Goal: Transaction & Acquisition: Purchase product/service

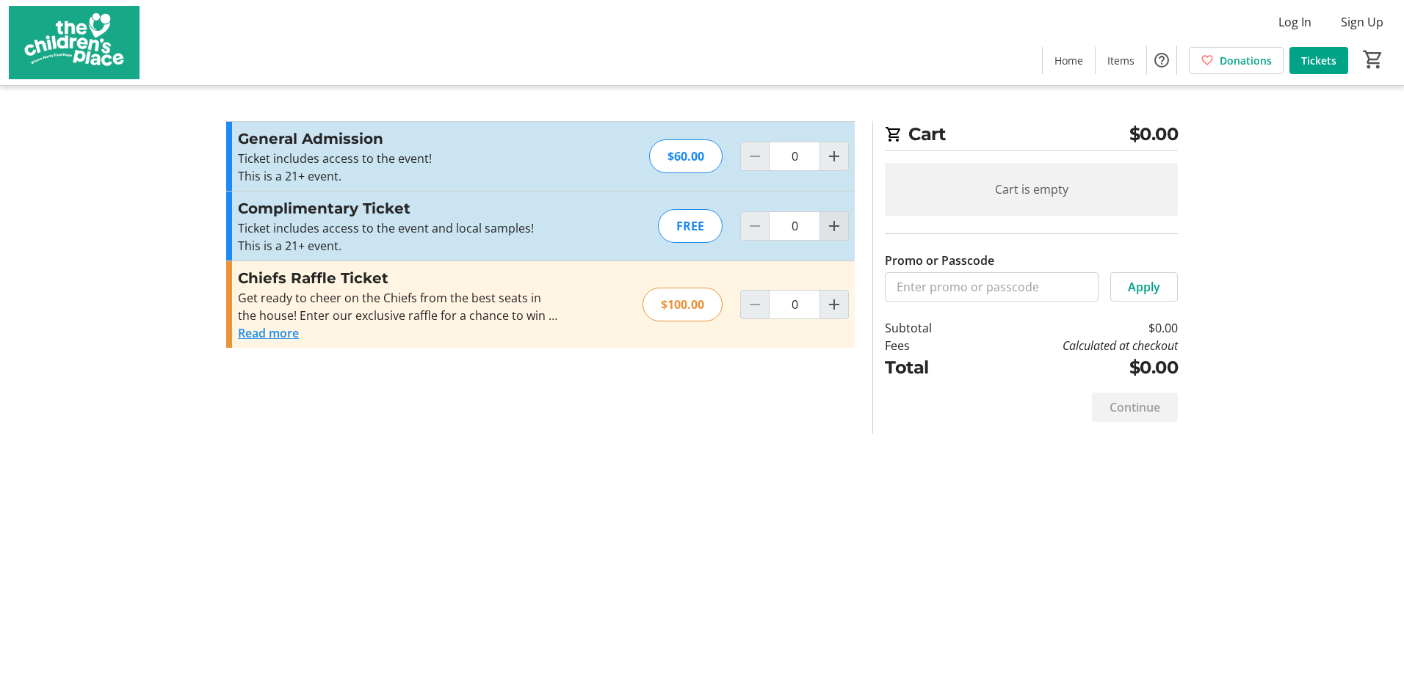
click at [836, 227] on mat-icon "Increment by one" at bounding box center [834, 226] width 18 height 18
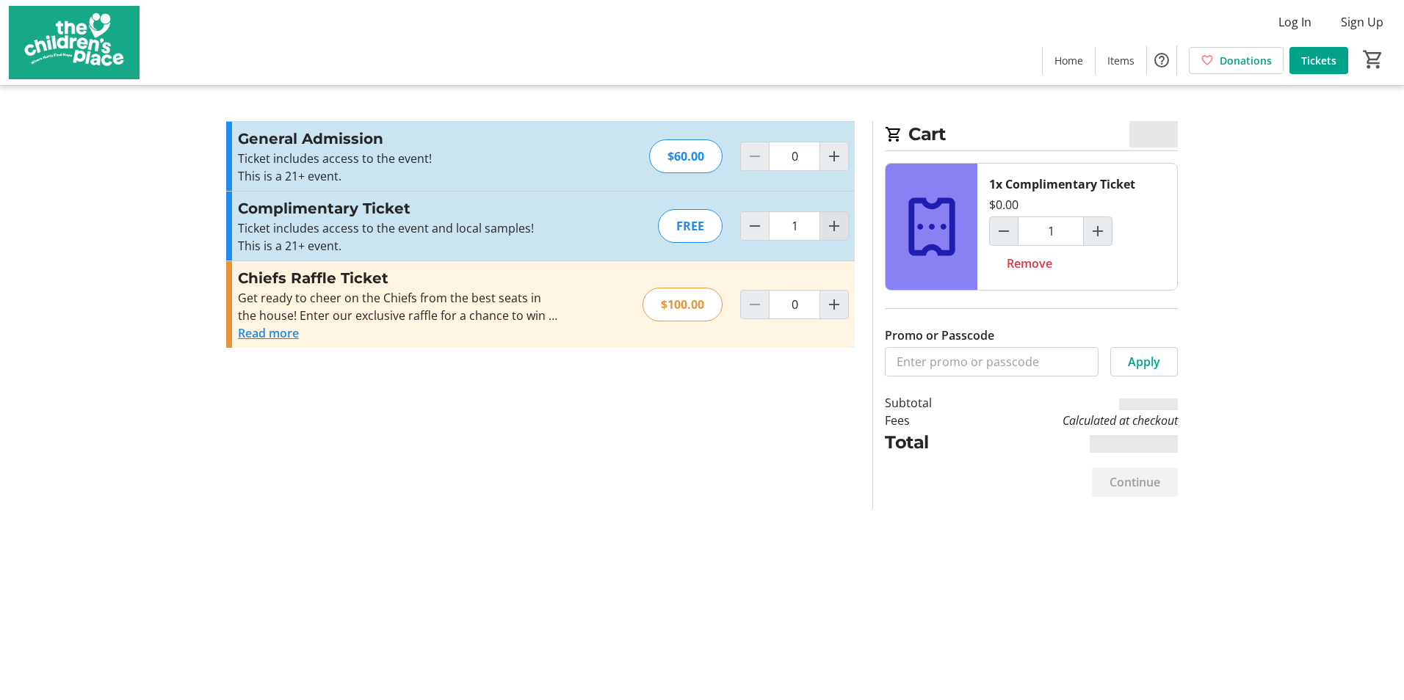
click at [836, 227] on mat-icon "Increment by one" at bounding box center [834, 226] width 18 height 18
type input "2"
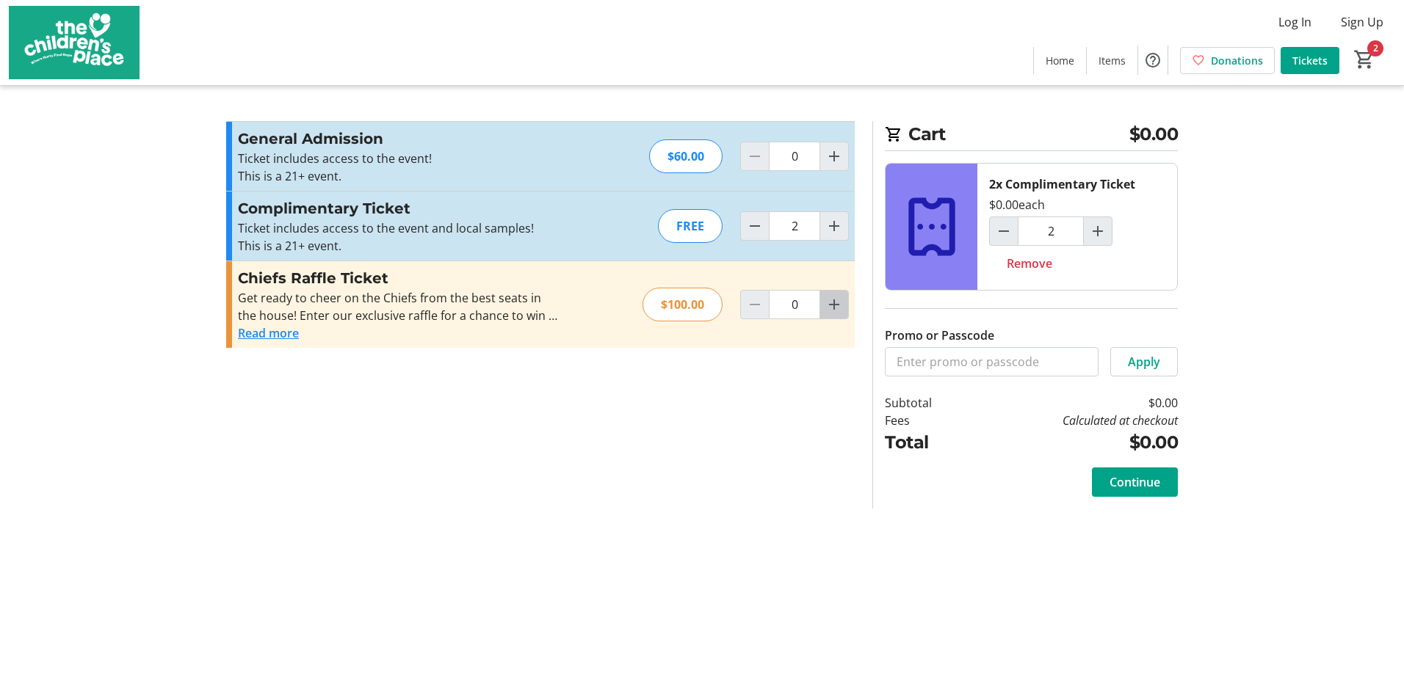
click at [836, 305] on mat-icon "Increment by one" at bounding box center [834, 305] width 18 height 18
type input "1"
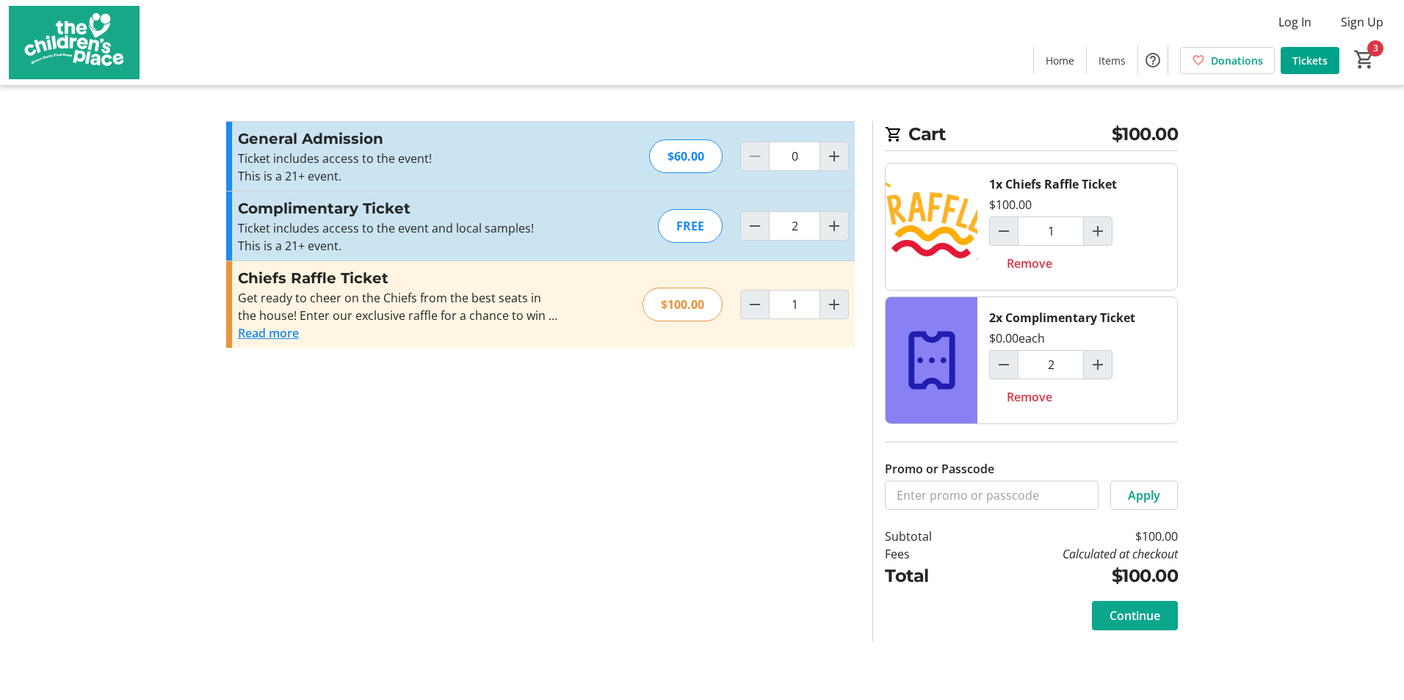
click at [1149, 614] on span "Continue" at bounding box center [1134, 616] width 51 height 18
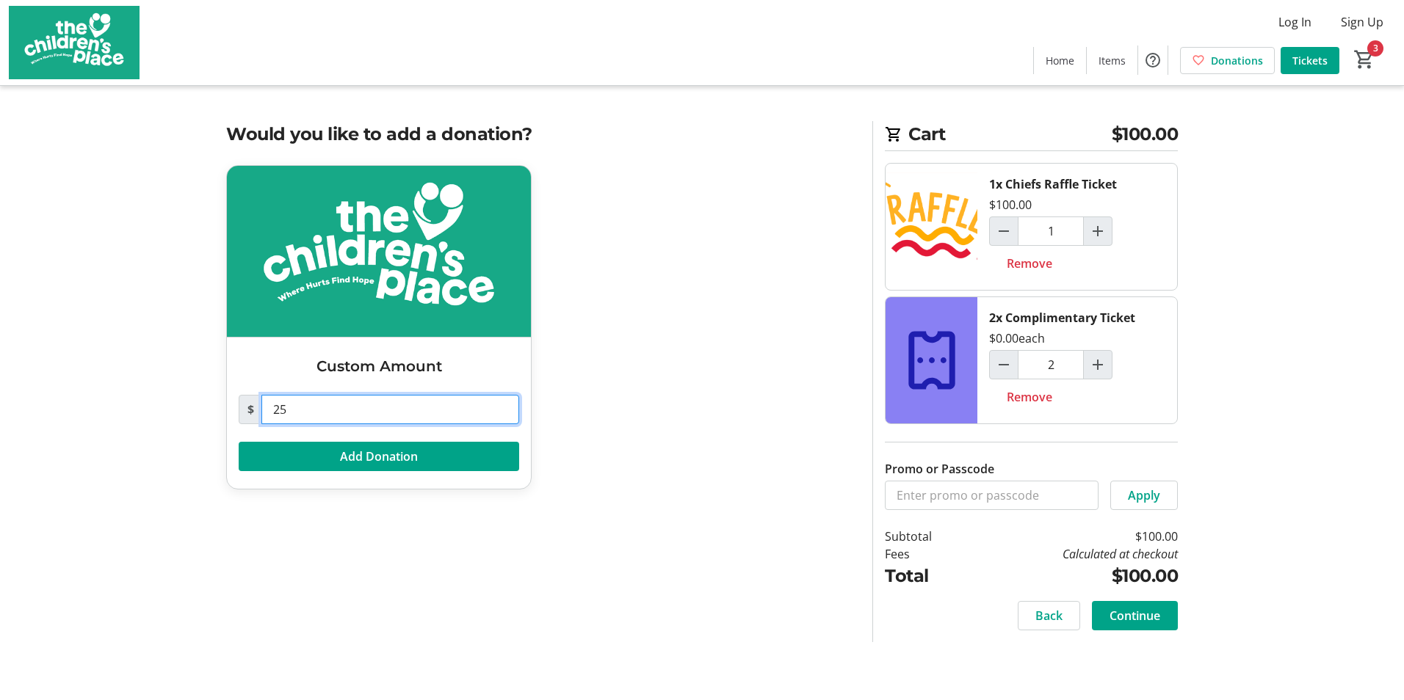
drag, startPoint x: 291, startPoint y: 406, endPoint x: 260, endPoint y: 408, distance: 30.9
click at [260, 408] on div "$ 25" at bounding box center [379, 409] width 280 height 29
type input "100"
click at [340, 459] on span "Add Donation" at bounding box center [379, 457] width 78 height 18
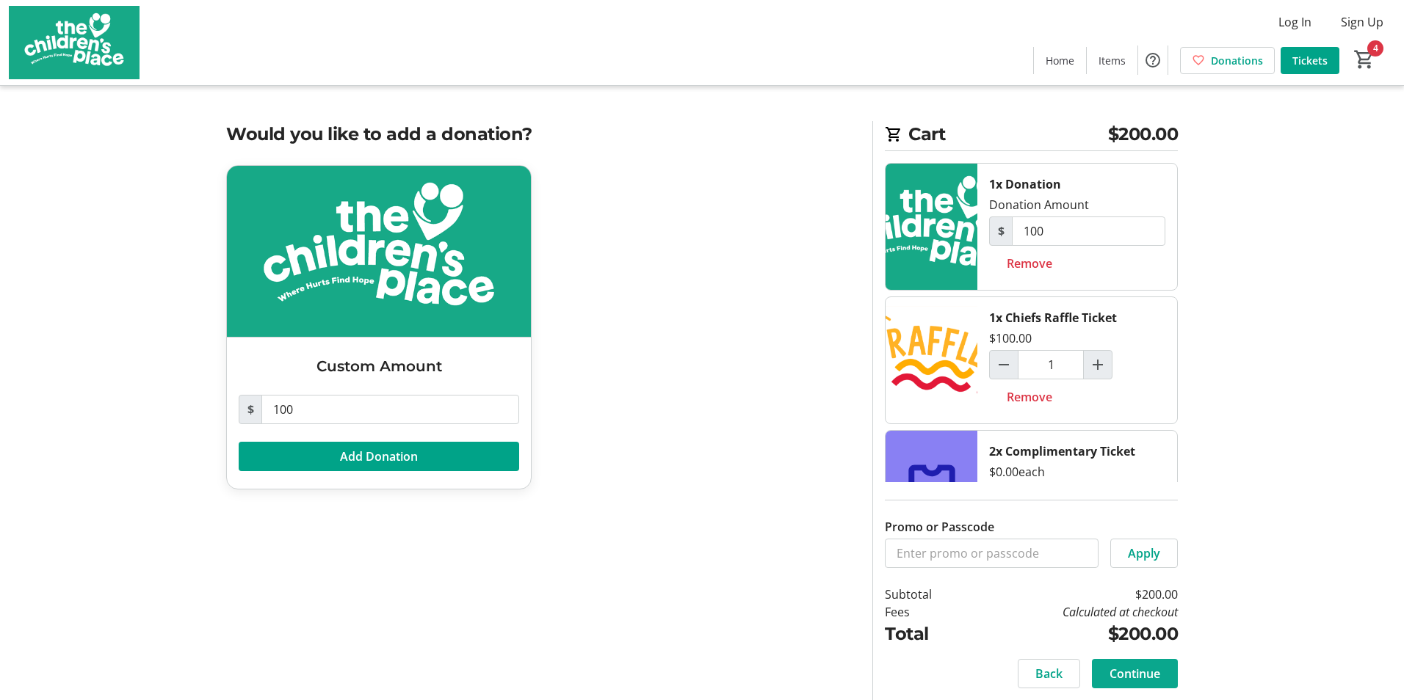
click at [1127, 675] on span "Continue" at bounding box center [1134, 674] width 51 height 18
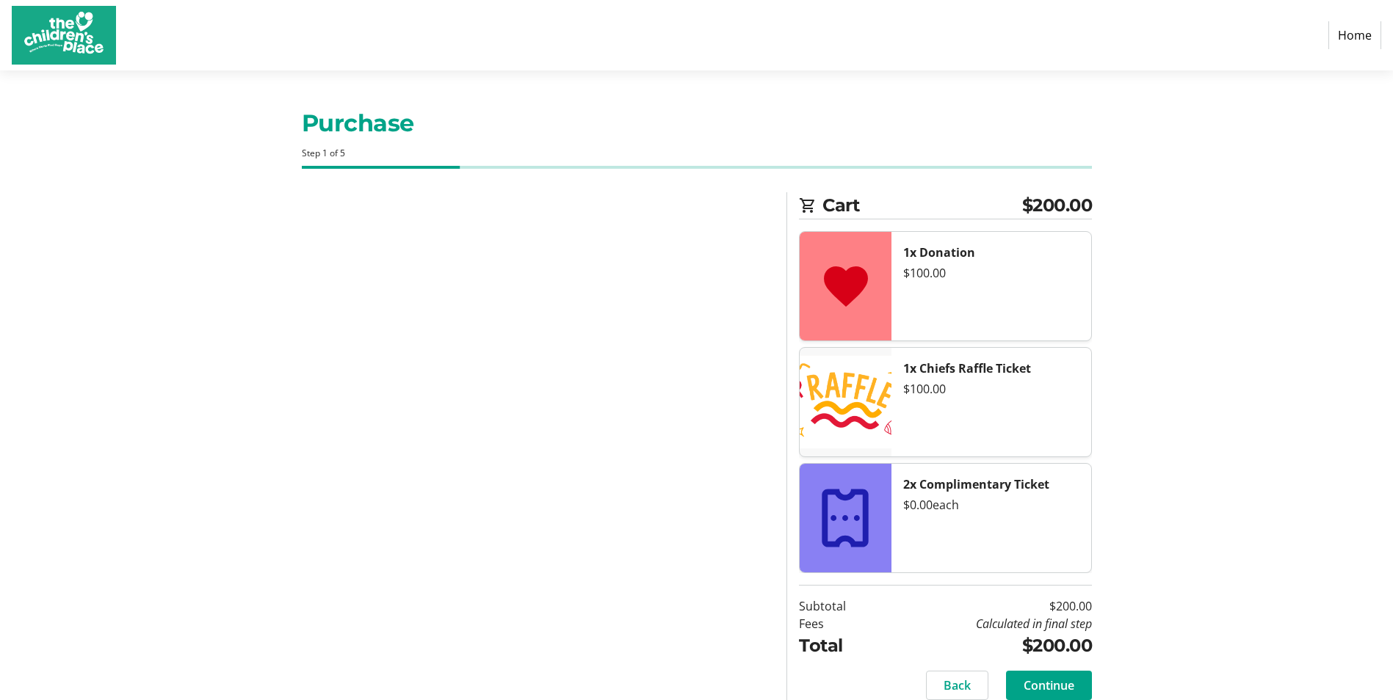
select select "US"
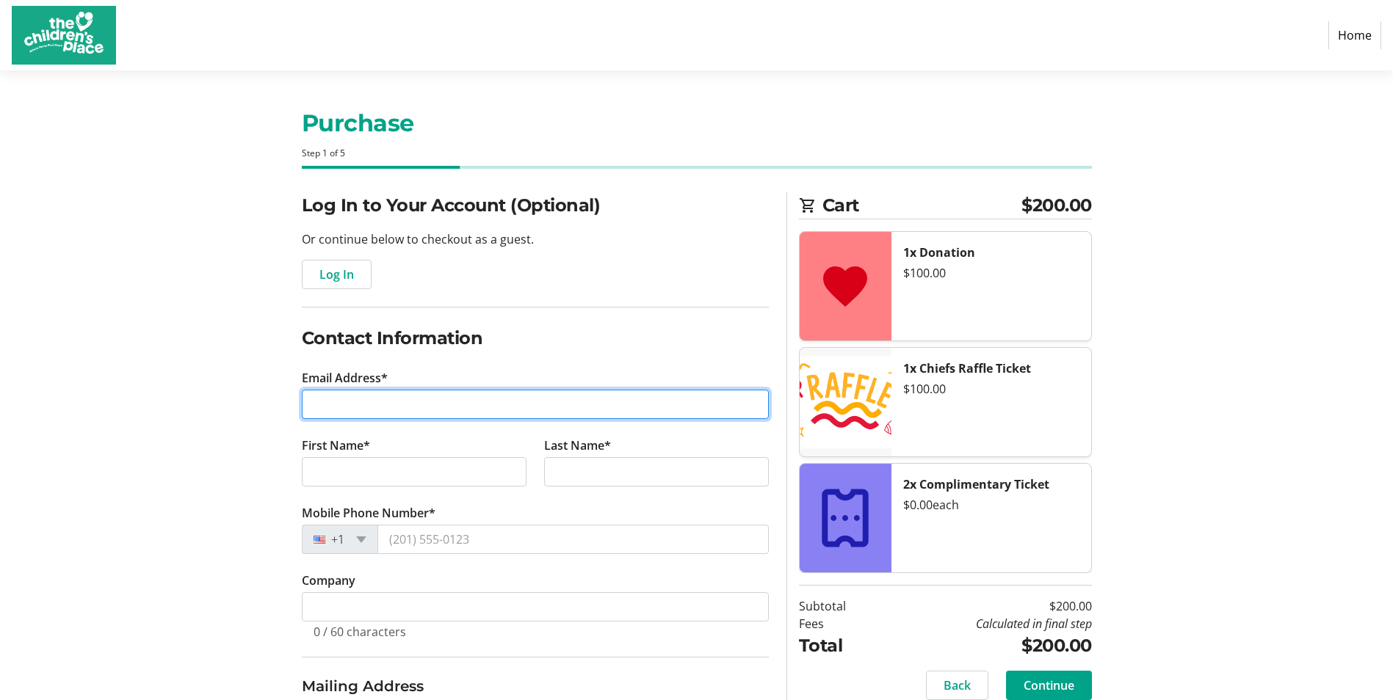
click at [462, 392] on input "Email Address*" at bounding box center [535, 404] width 467 height 29
type input "[EMAIL_ADDRESS][DOMAIN_NAME]"
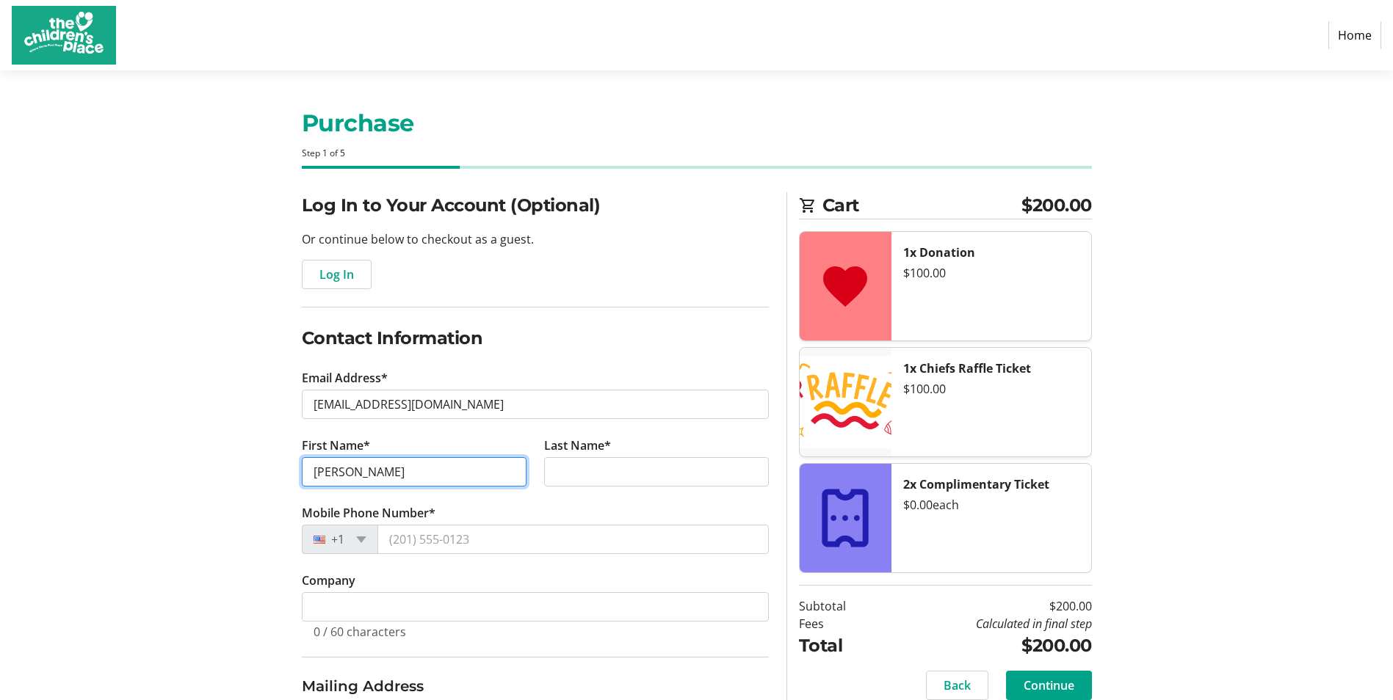
type input "[PERSON_NAME]"
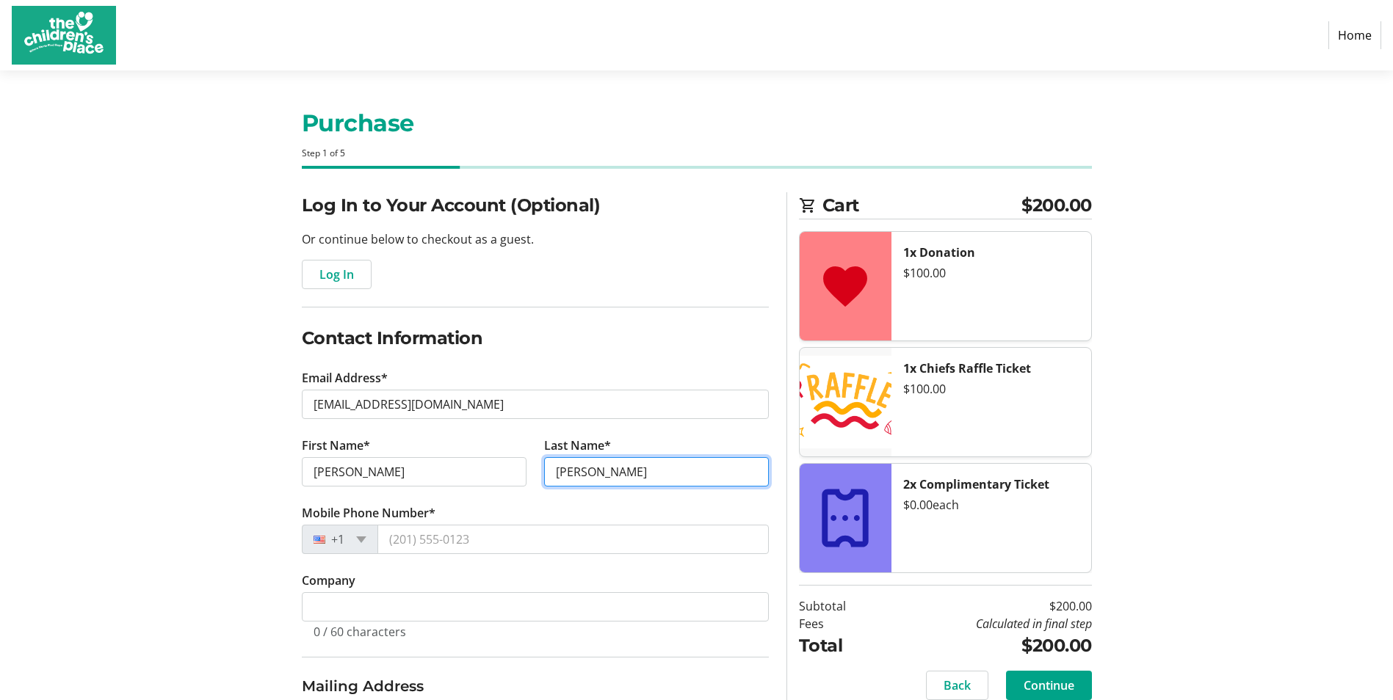
type input "[PERSON_NAME]"
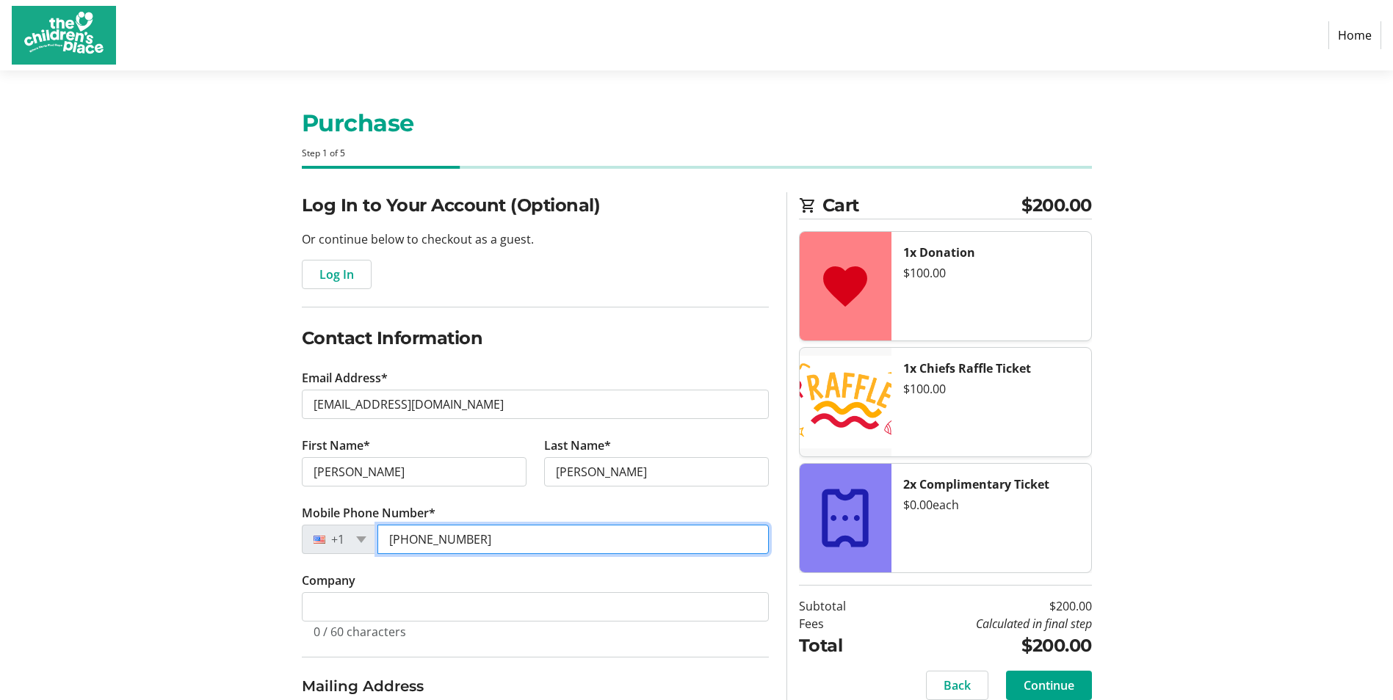
type input "[PHONE_NUMBER]"
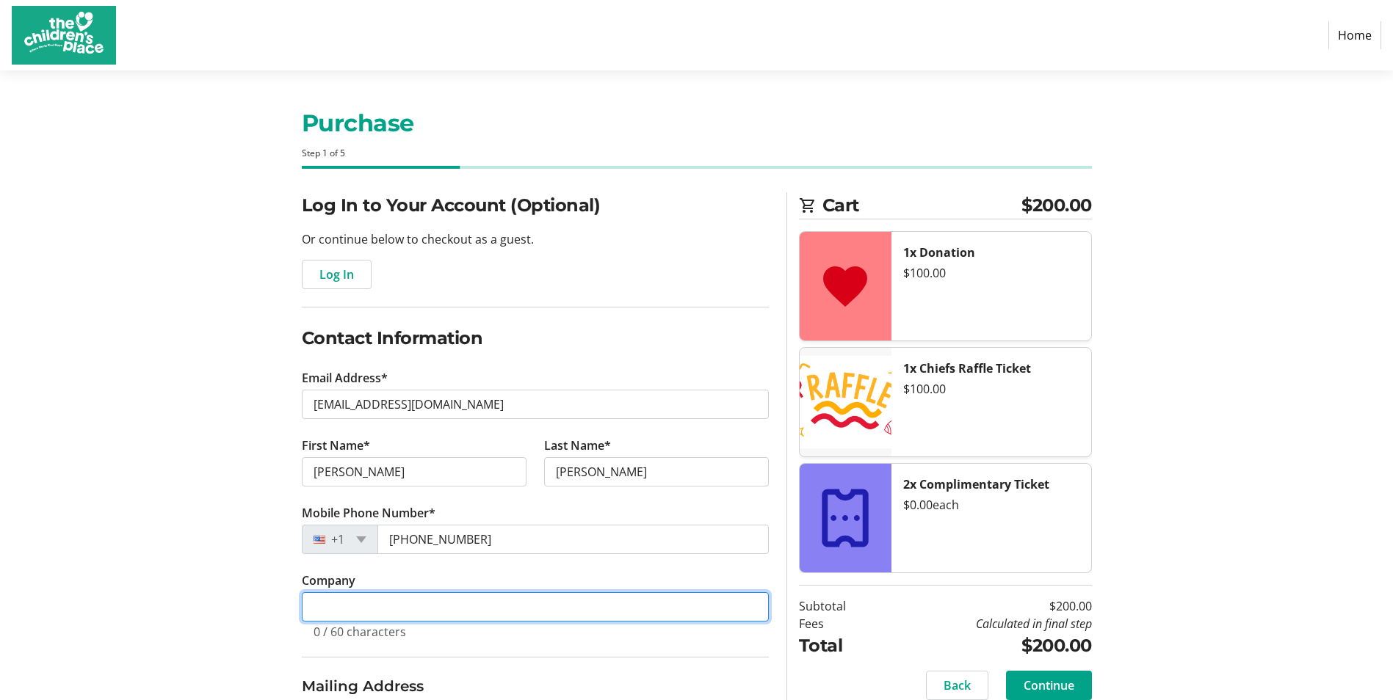
click at [377, 601] on input "Company" at bounding box center [535, 606] width 467 height 29
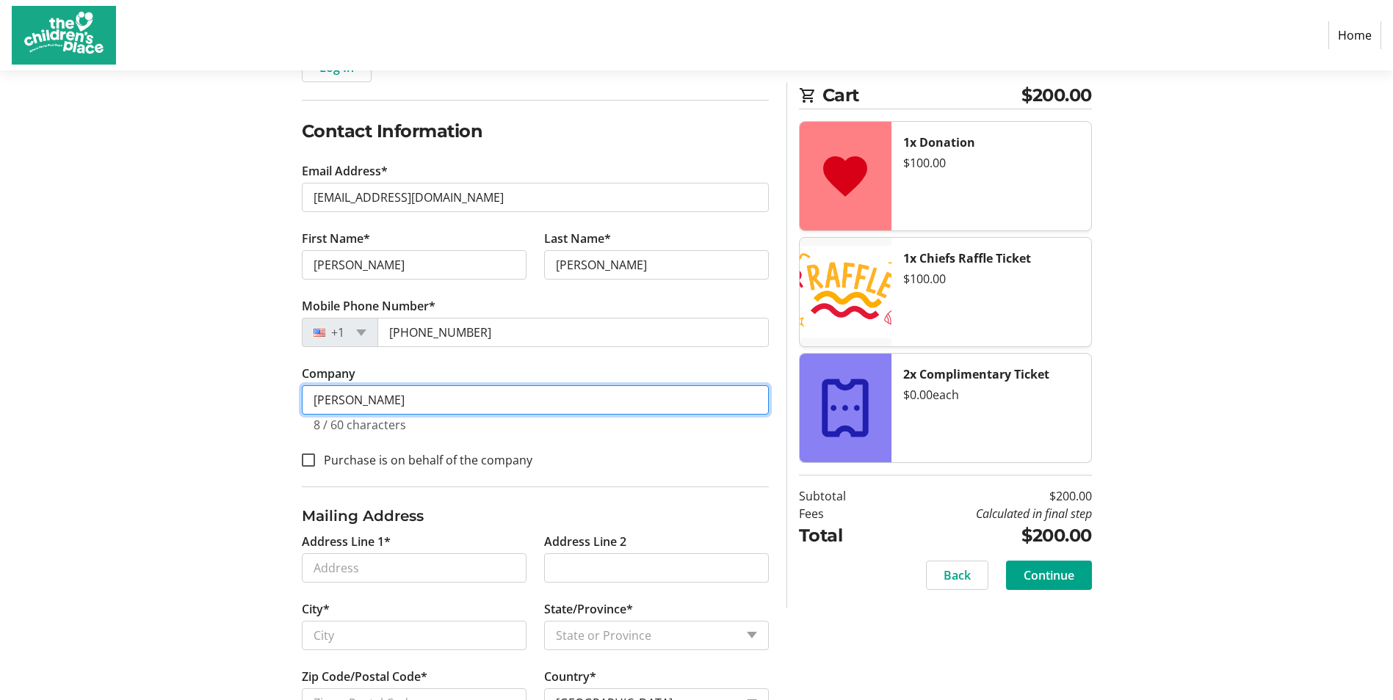
scroll to position [220, 0]
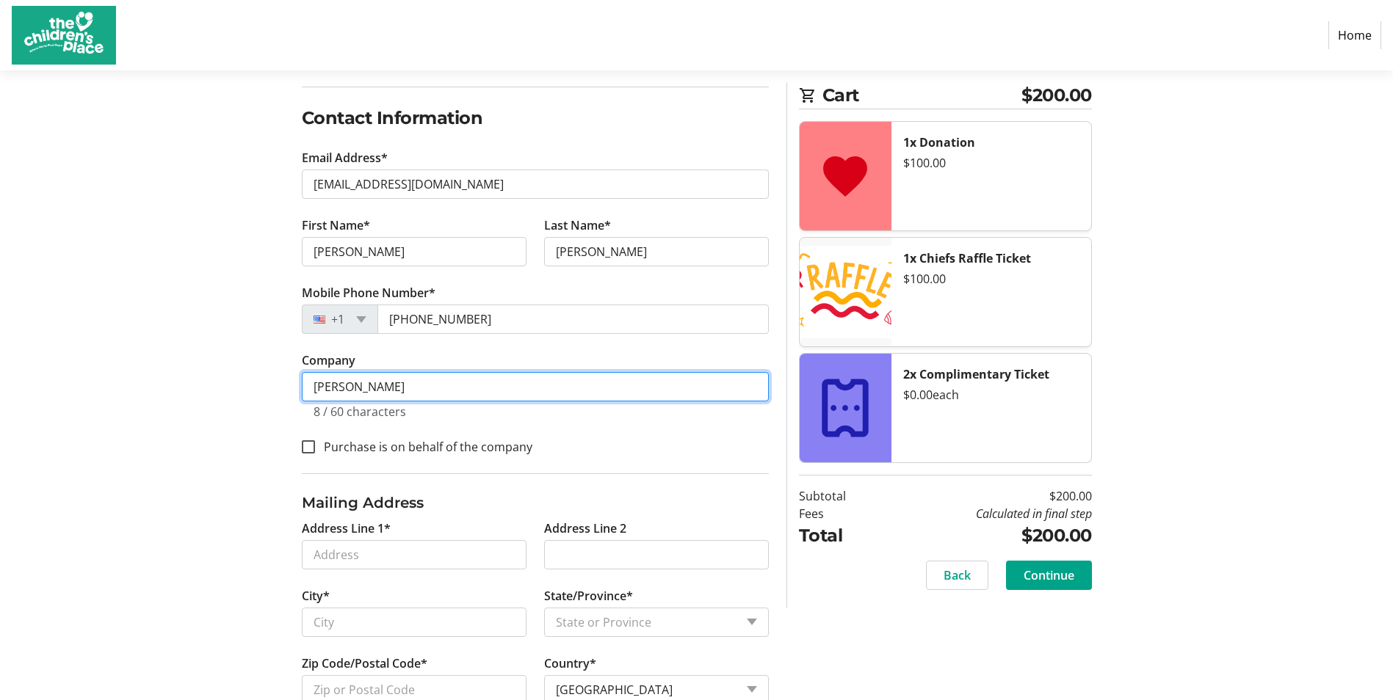
type input "[PERSON_NAME]"
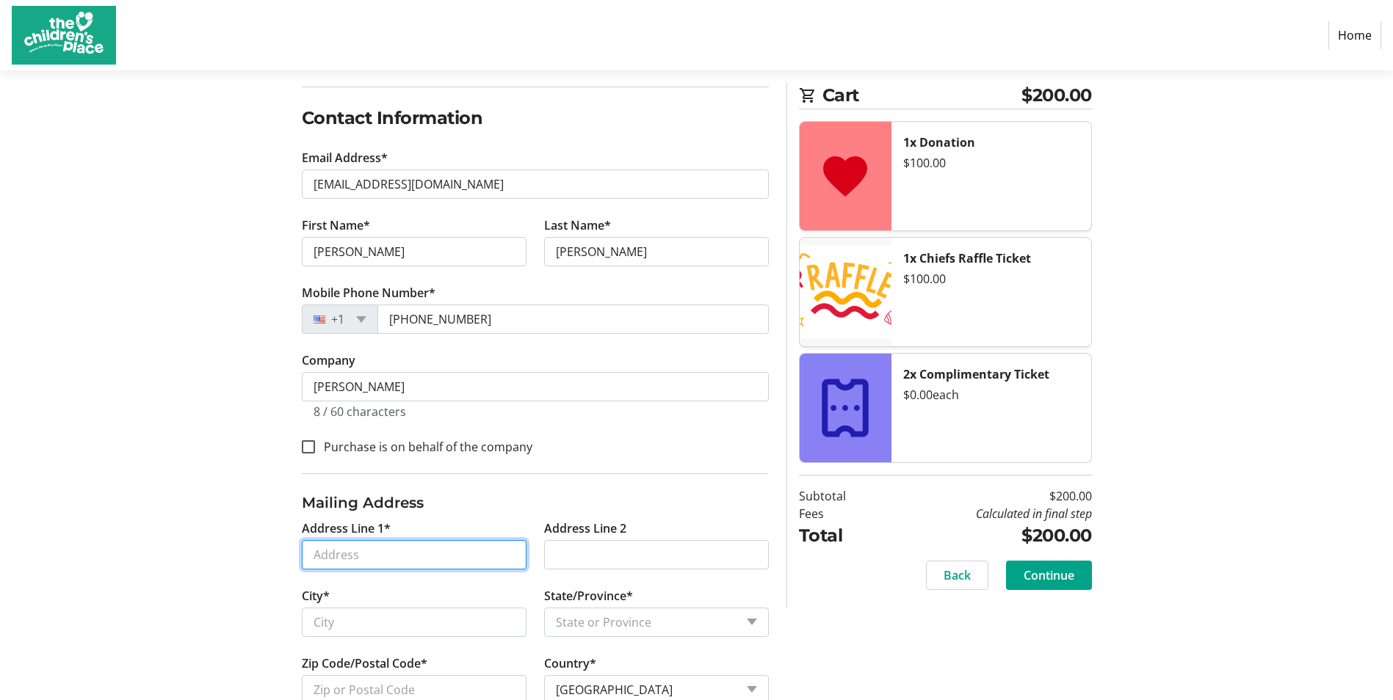
click at [385, 551] on input "Address Line 1*" at bounding box center [414, 554] width 225 height 29
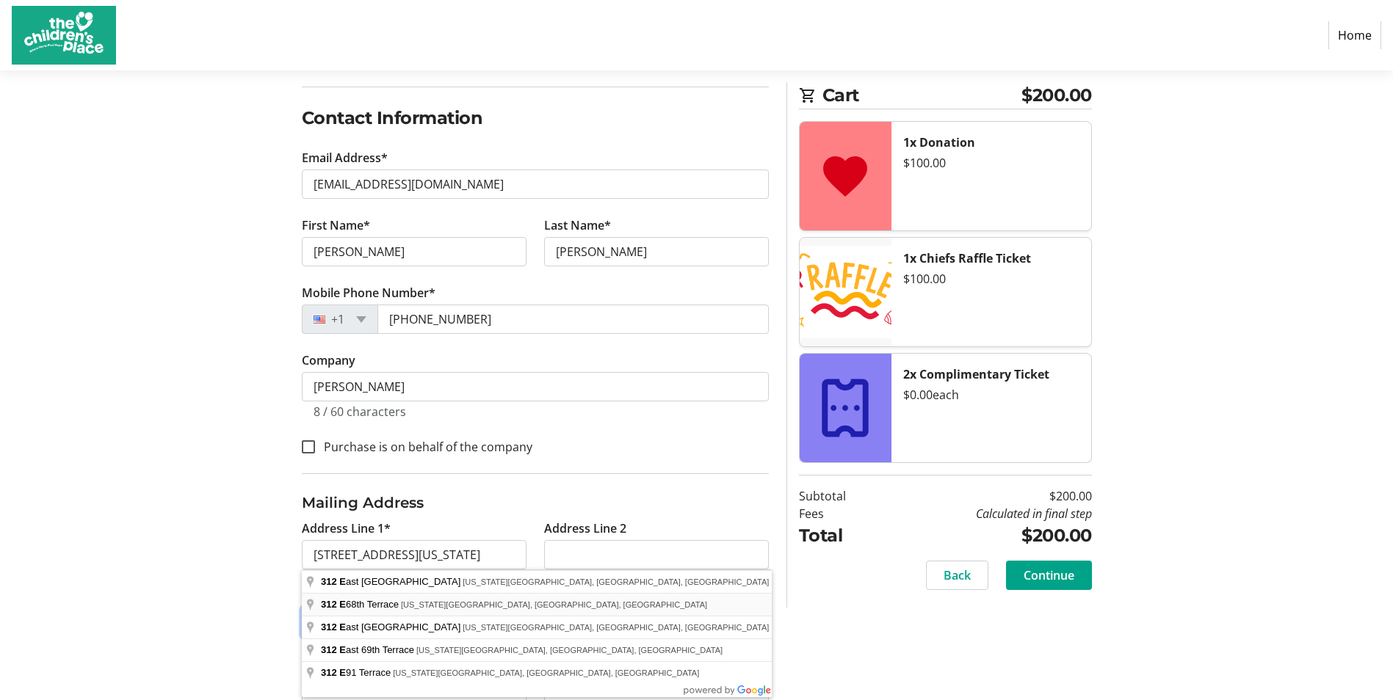
type input "[STREET_ADDRESS]"
type input "[US_STATE][GEOGRAPHIC_DATA]"
select select "MO"
type input "64113"
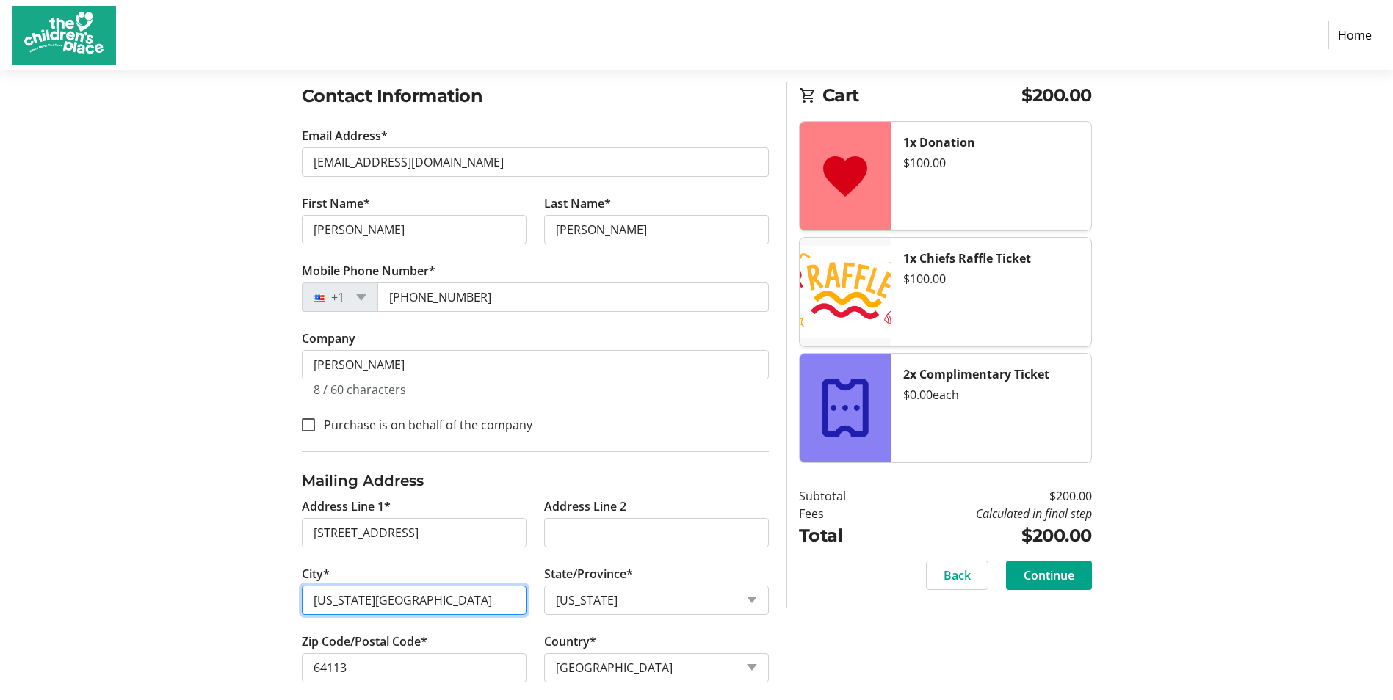
scroll to position [260, 0]
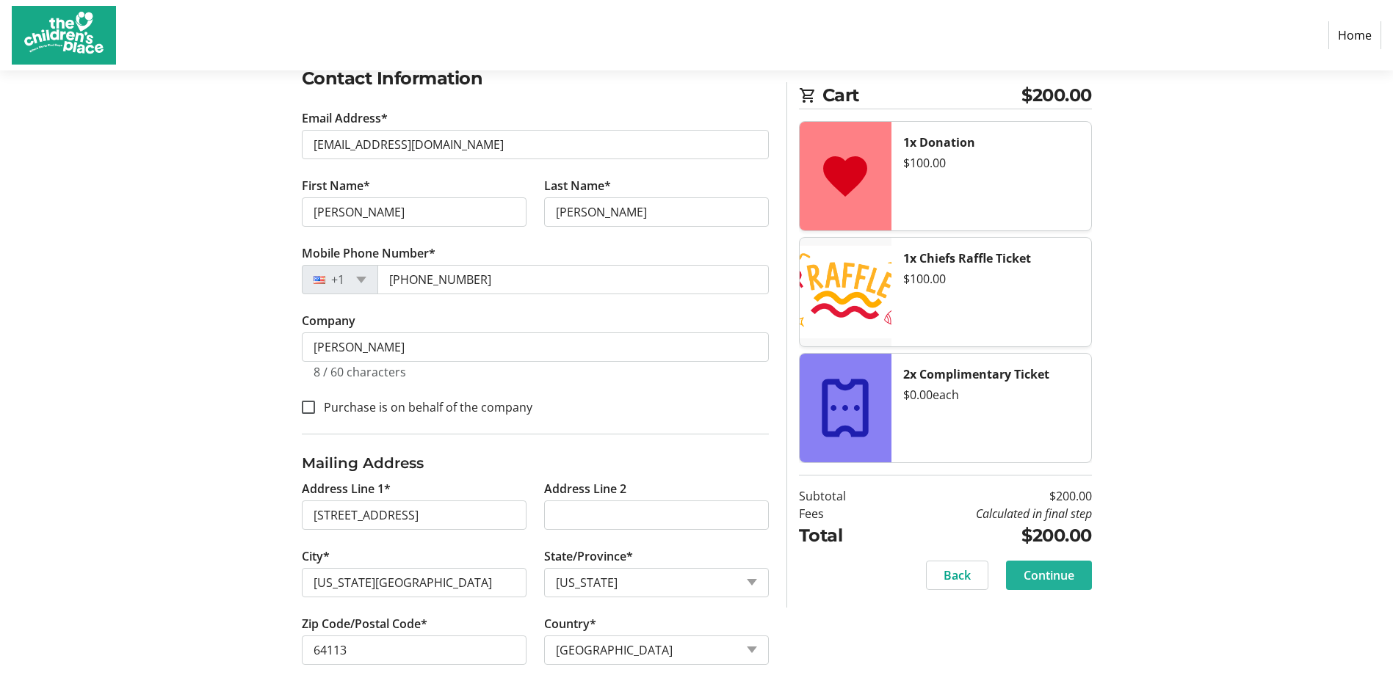
click at [1053, 574] on span "Continue" at bounding box center [1048, 576] width 51 height 18
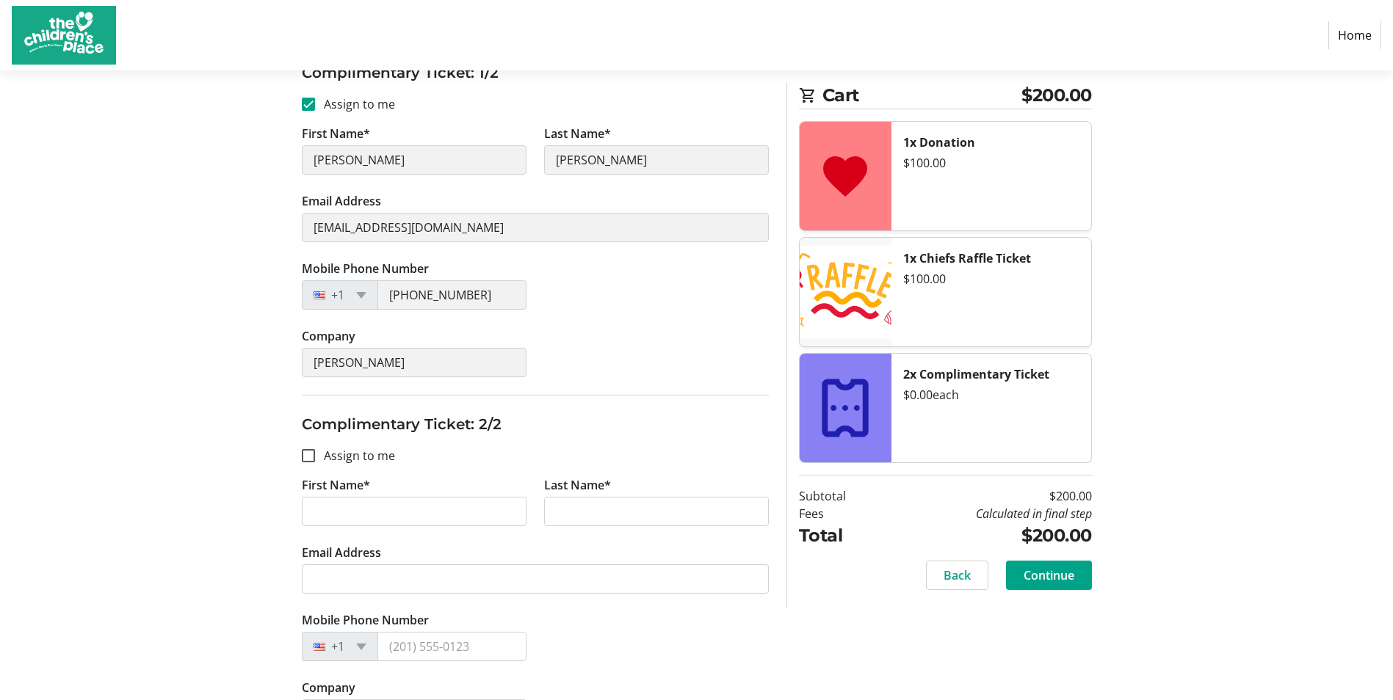
scroll to position [294, 0]
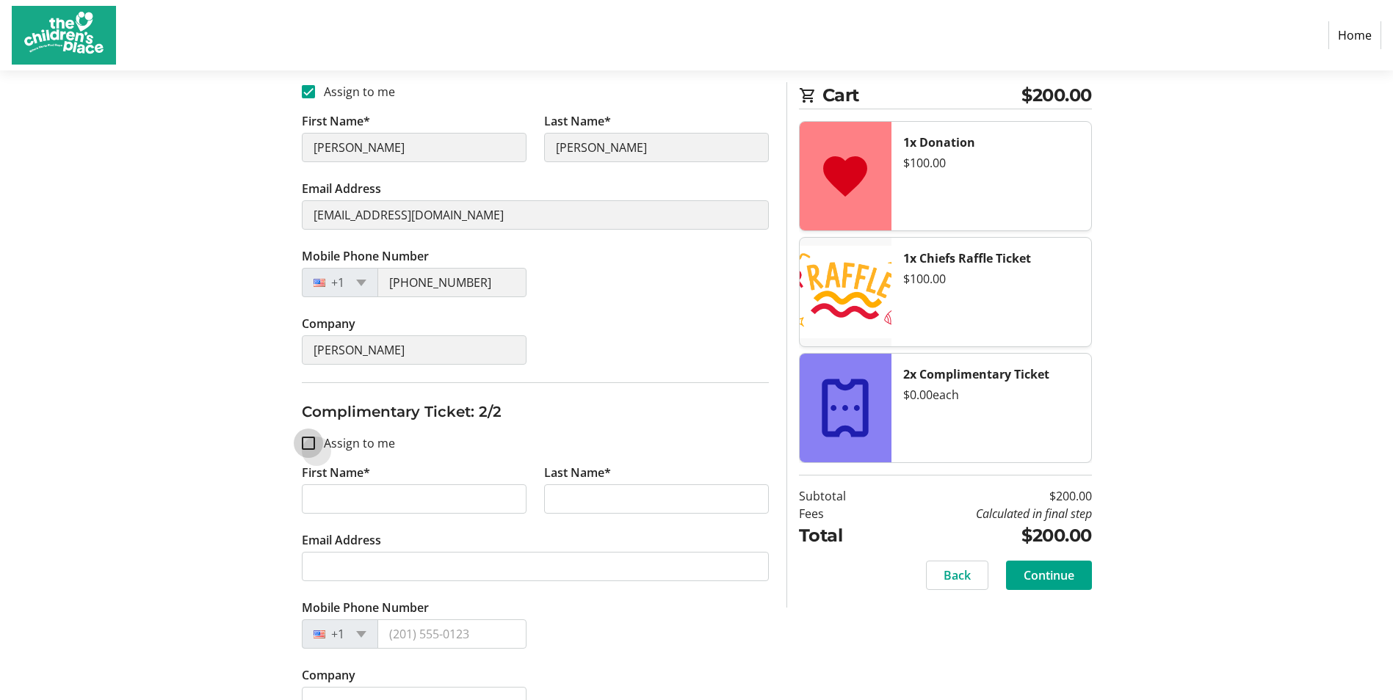
click at [305, 440] on input "Assign to me" at bounding box center [308, 443] width 13 height 13
checkbox input "true"
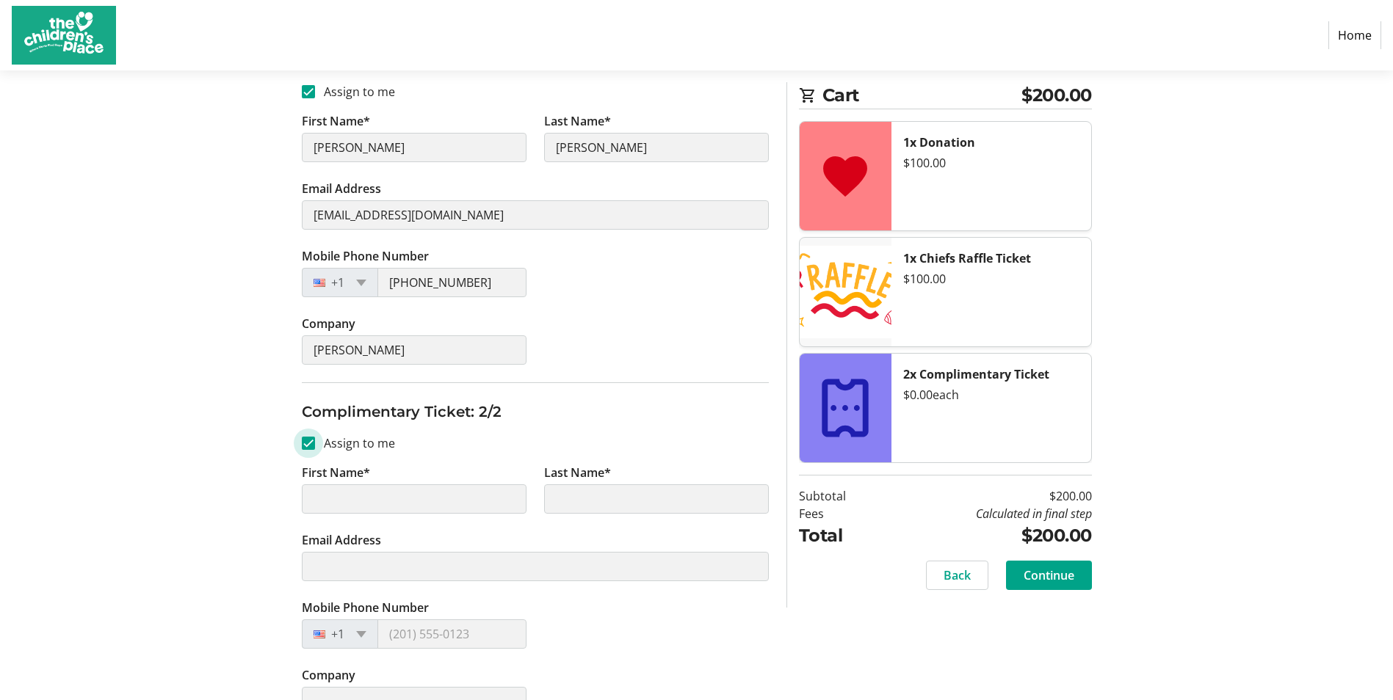
type input "[PERSON_NAME]"
type input "[EMAIL_ADDRESS][DOMAIN_NAME]"
type input "[PHONE_NUMBER]"
type input "[PERSON_NAME]"
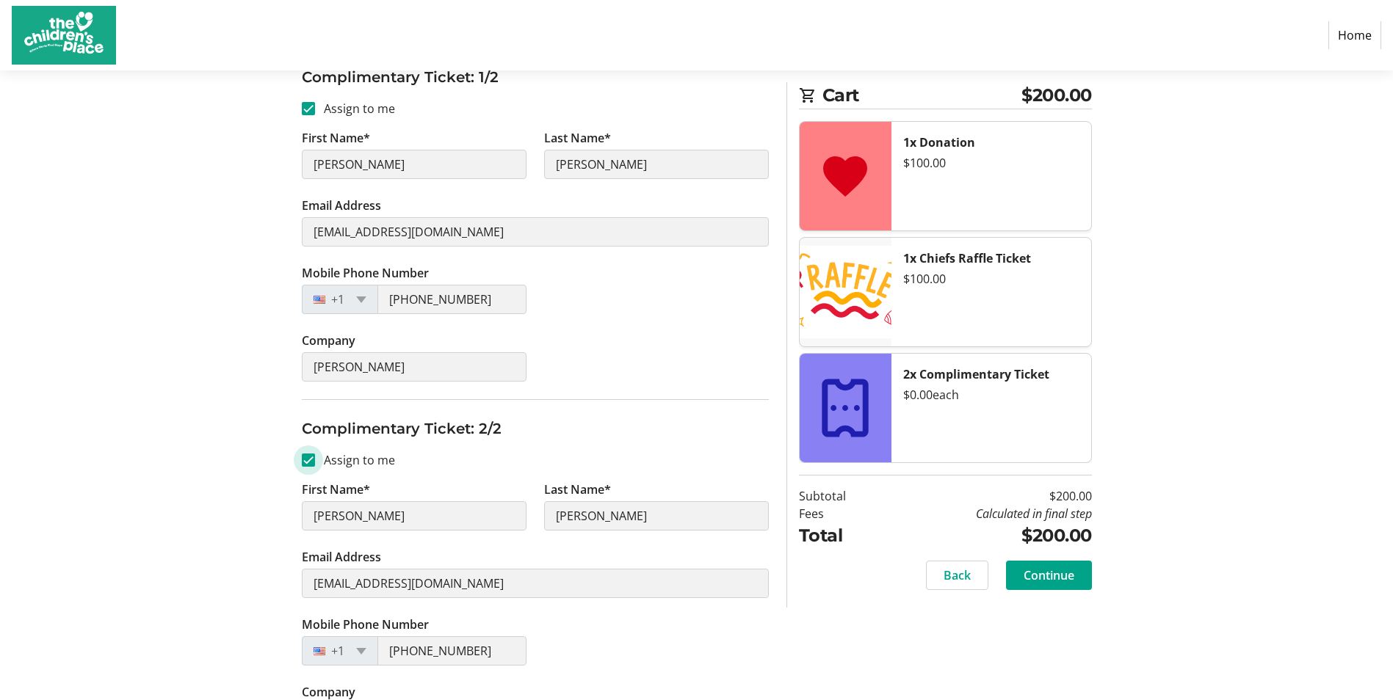
scroll to position [327, 0]
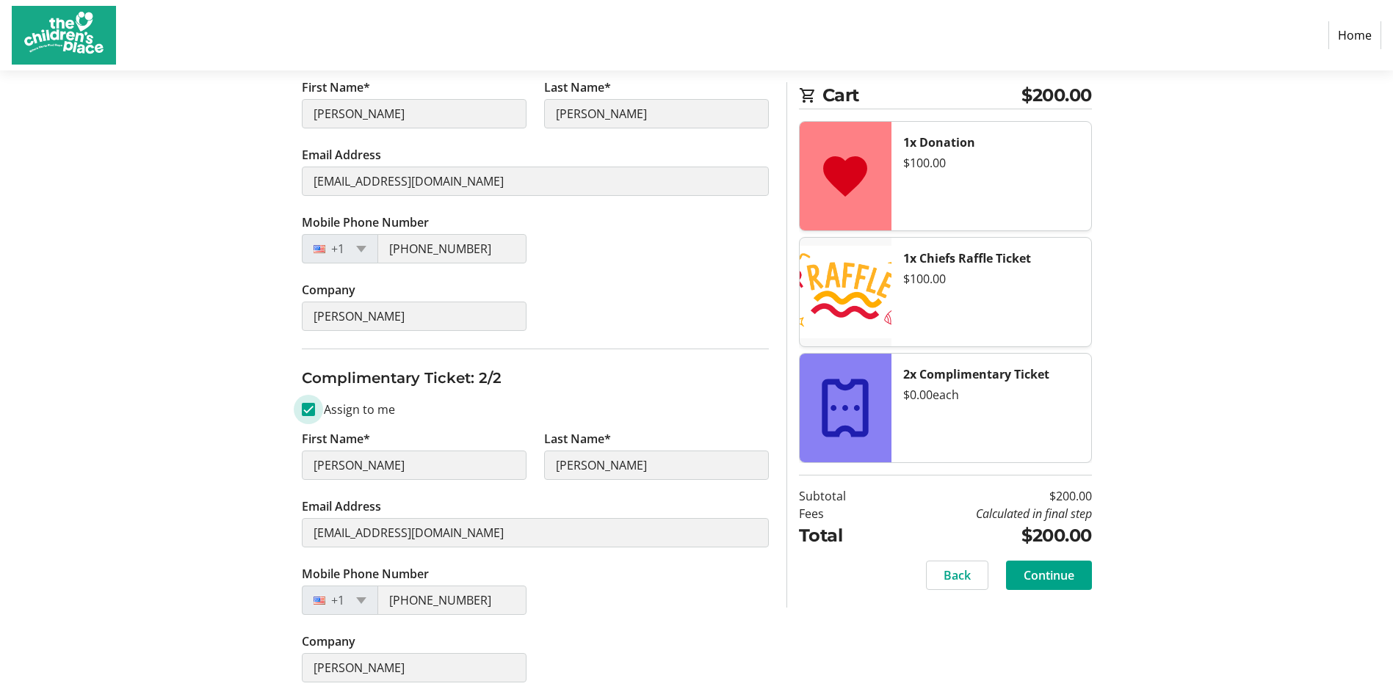
click at [312, 410] on input "Assign to me" at bounding box center [308, 409] width 13 height 13
checkbox input "false"
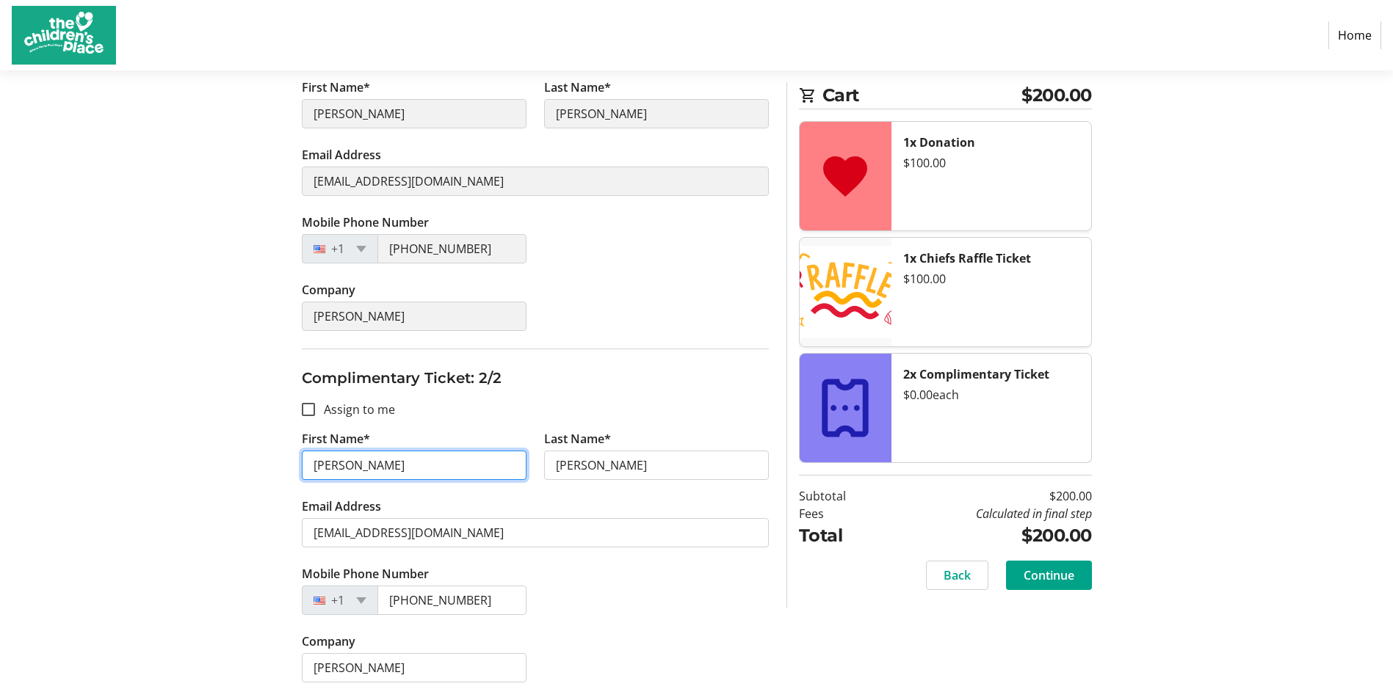
drag, startPoint x: 347, startPoint y: 467, endPoint x: 298, endPoint y: 463, distance: 49.3
click at [297, 463] on tr-form-field "First Name* [PERSON_NAME]" at bounding box center [414, 464] width 242 height 68
type input "[PERSON_NAME]"
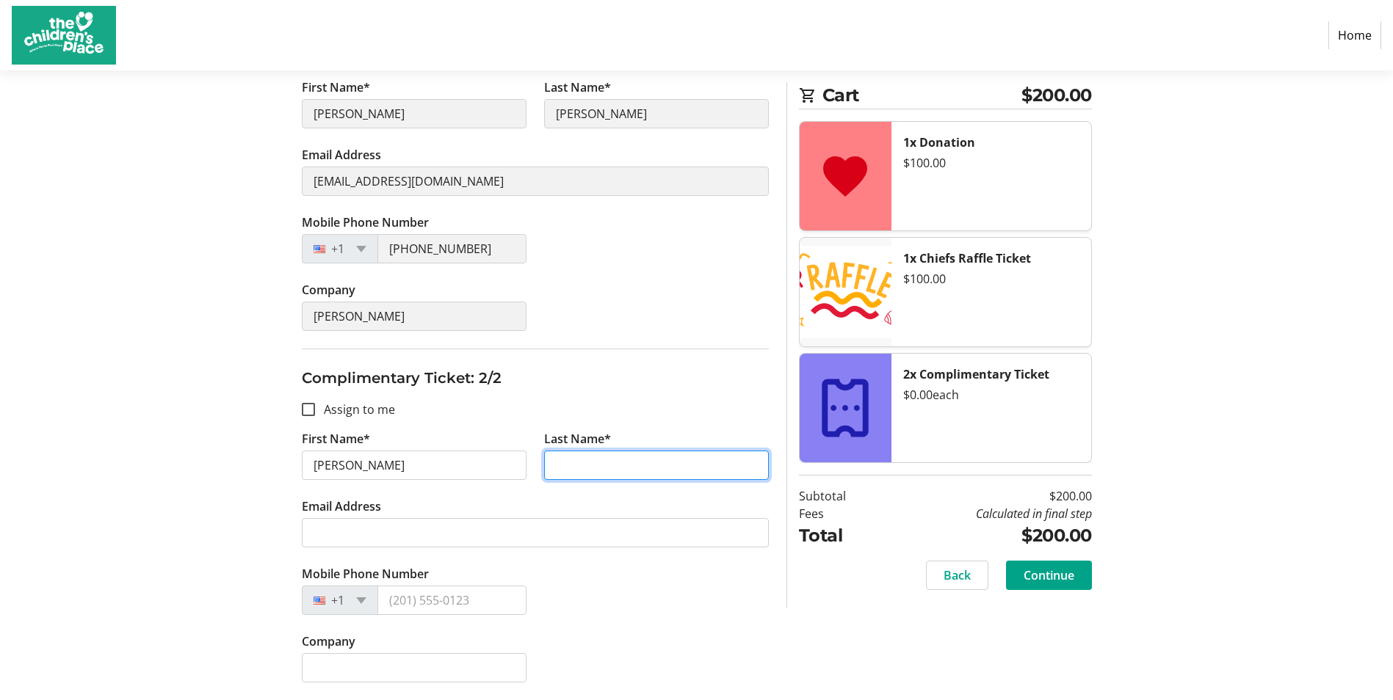
click at [584, 463] on input "Last Name*" at bounding box center [656, 465] width 225 height 29
type input "[PERSON_NAME]"
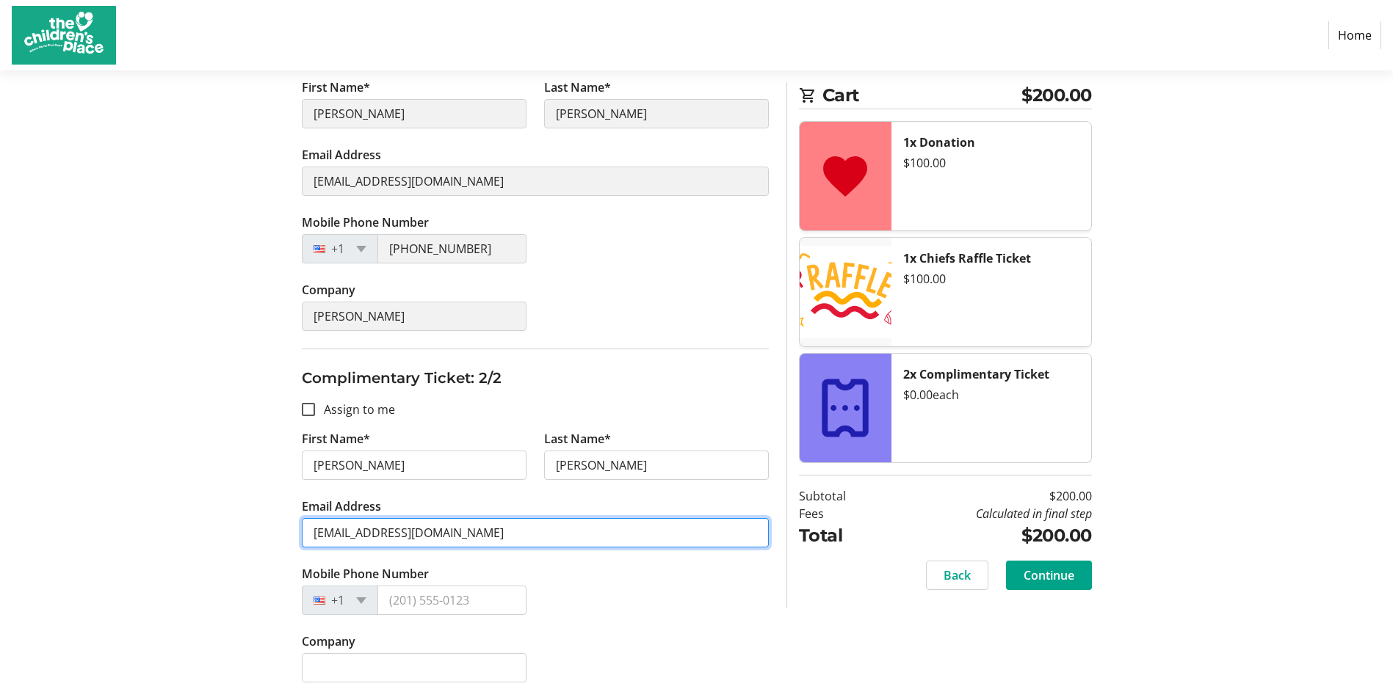
type input "[EMAIL_ADDRESS][DOMAIN_NAME]"
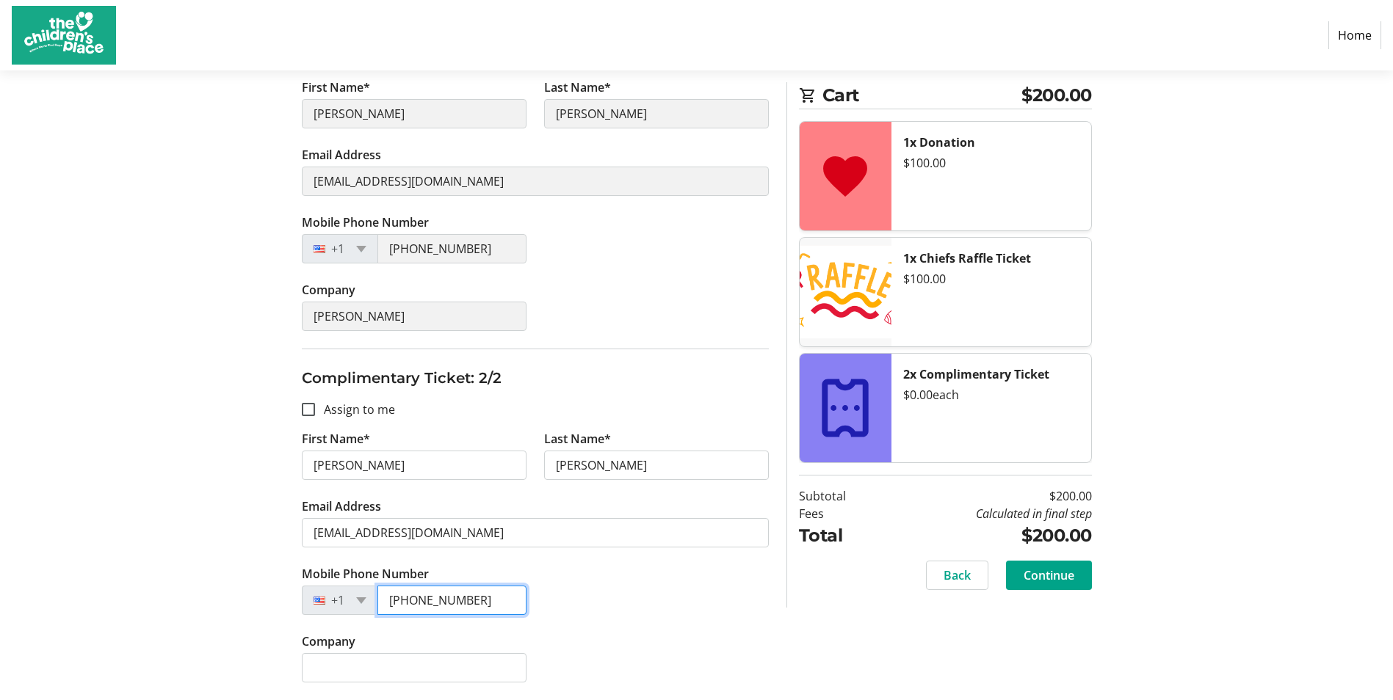
type input "[PHONE_NUMBER]"
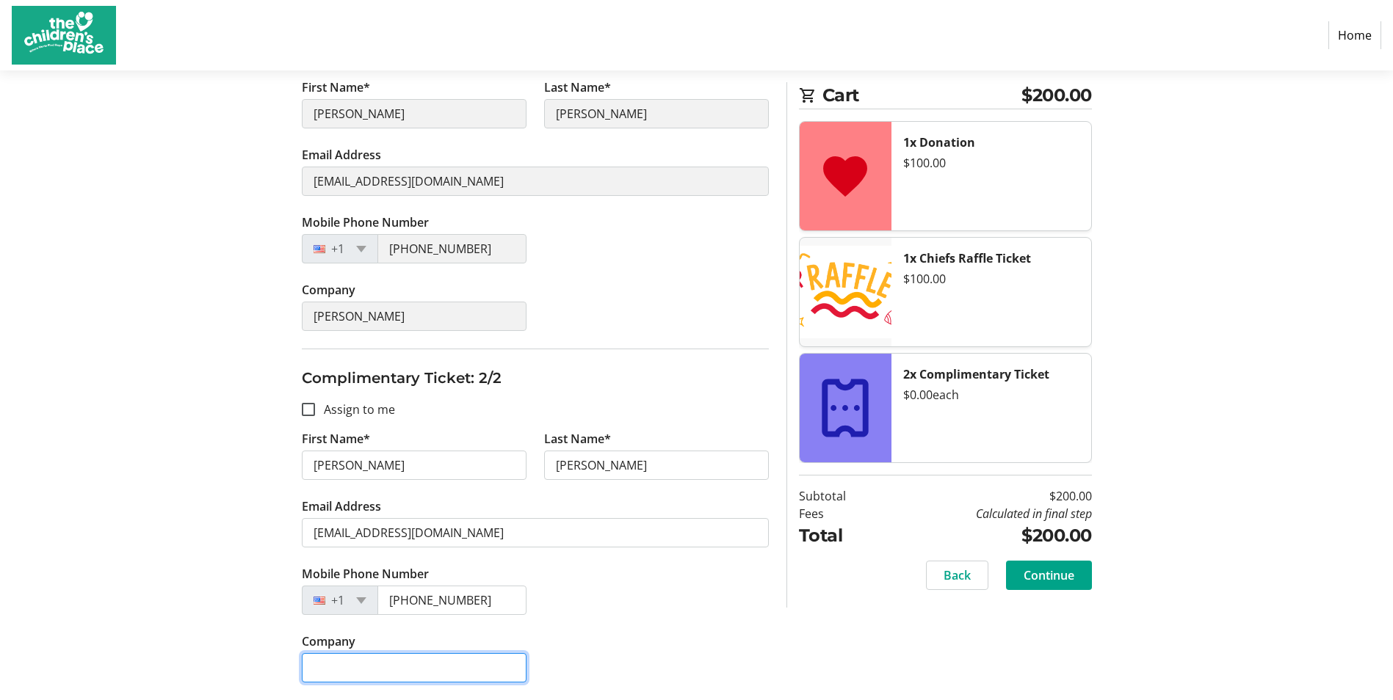
click at [400, 668] on input "Company" at bounding box center [414, 667] width 225 height 29
type input "[PERSON_NAME]"
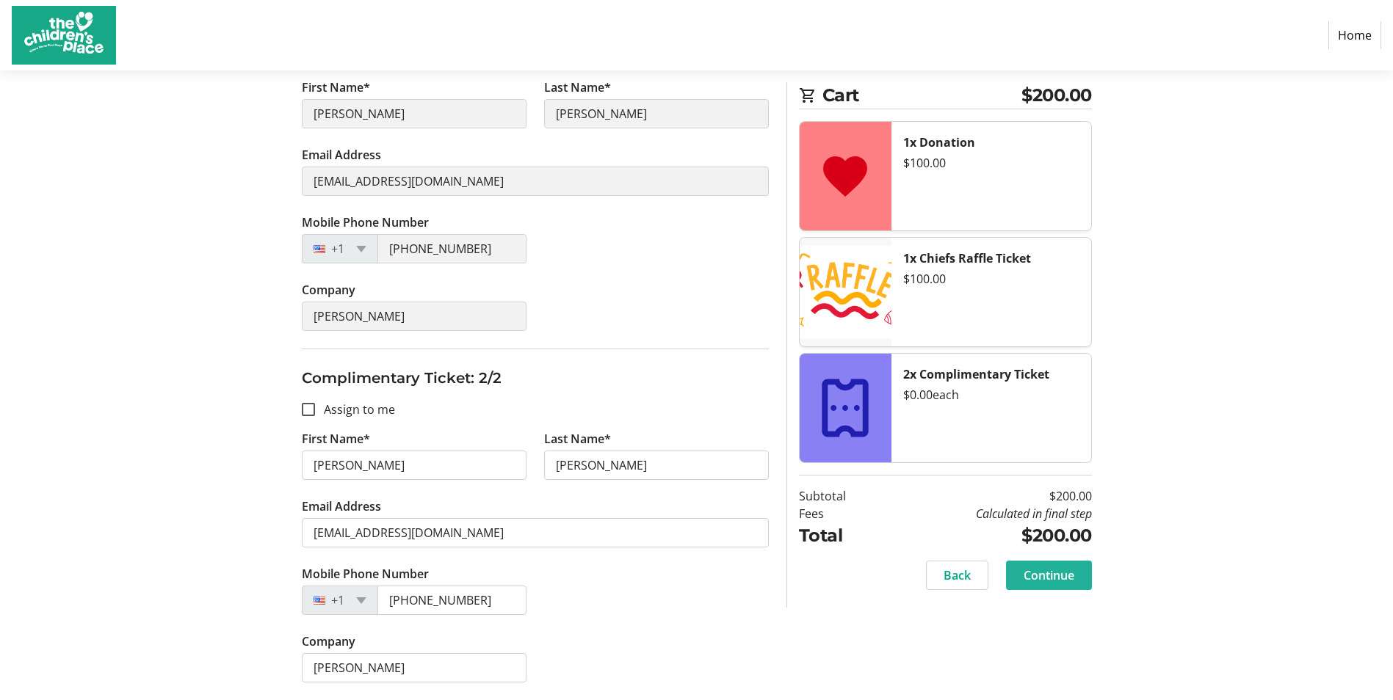
click at [1061, 576] on span "Continue" at bounding box center [1048, 576] width 51 height 18
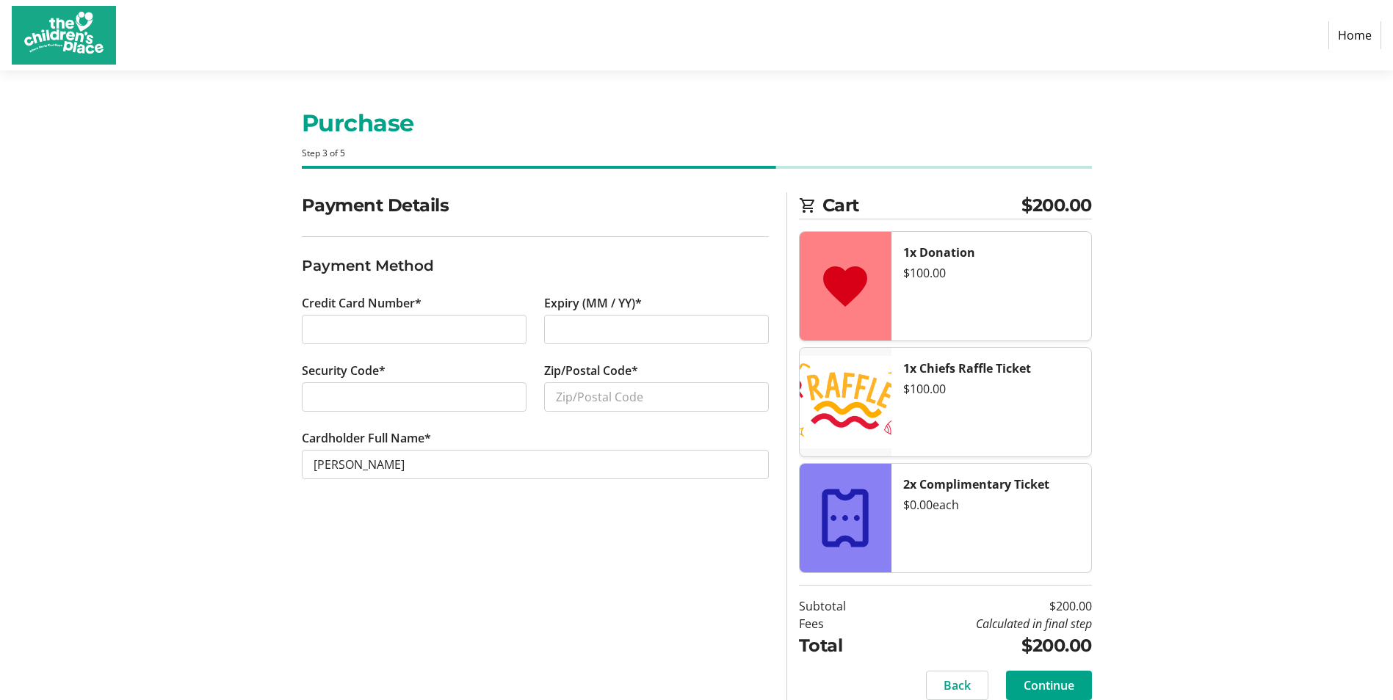
click at [596, 318] on div at bounding box center [656, 329] width 225 height 29
click at [593, 399] on input "Zip/Postal Code*" at bounding box center [656, 397] width 225 height 29
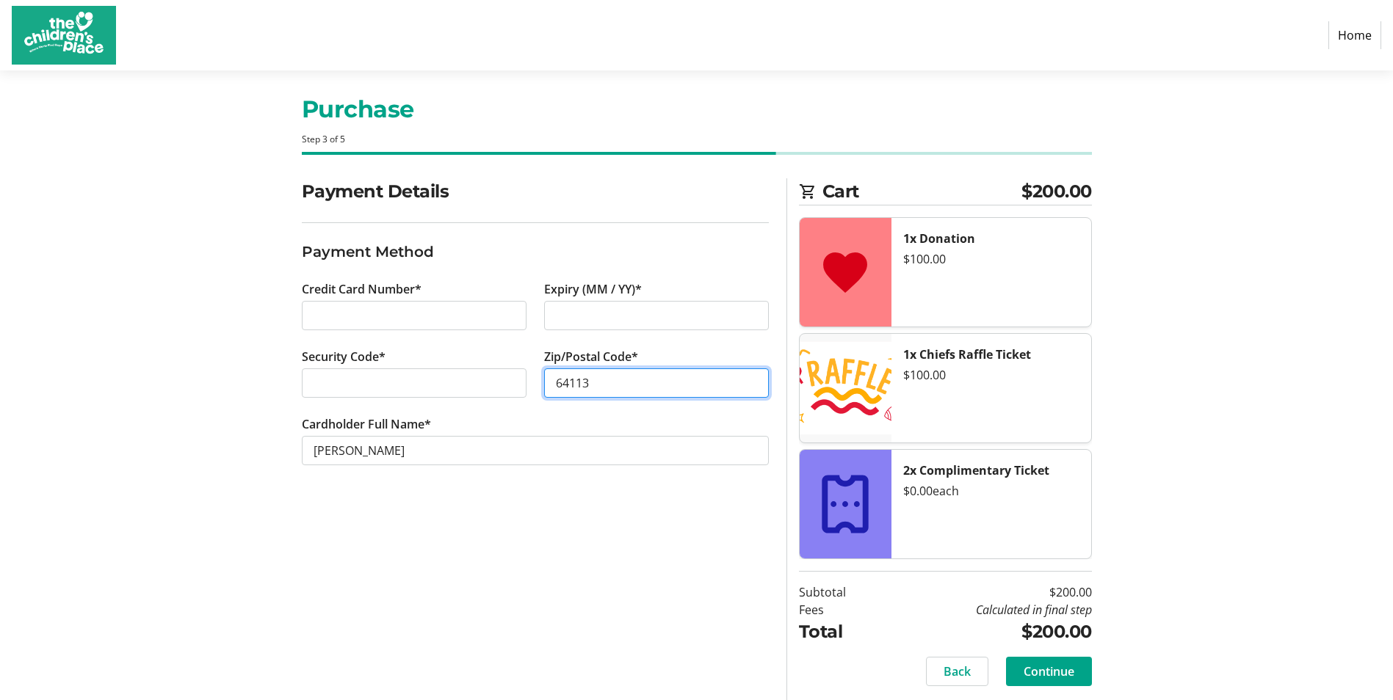
scroll to position [18, 0]
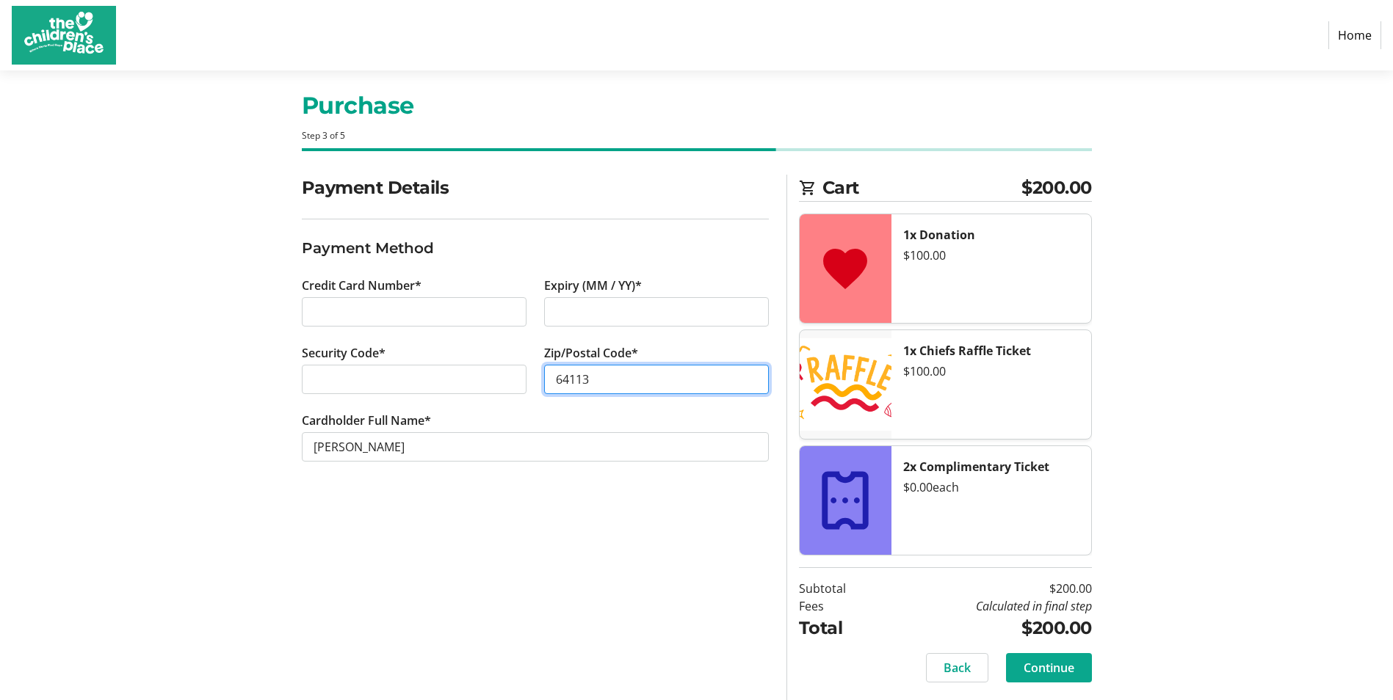
type input "64113"
click at [1043, 664] on span "Continue" at bounding box center [1048, 668] width 51 height 18
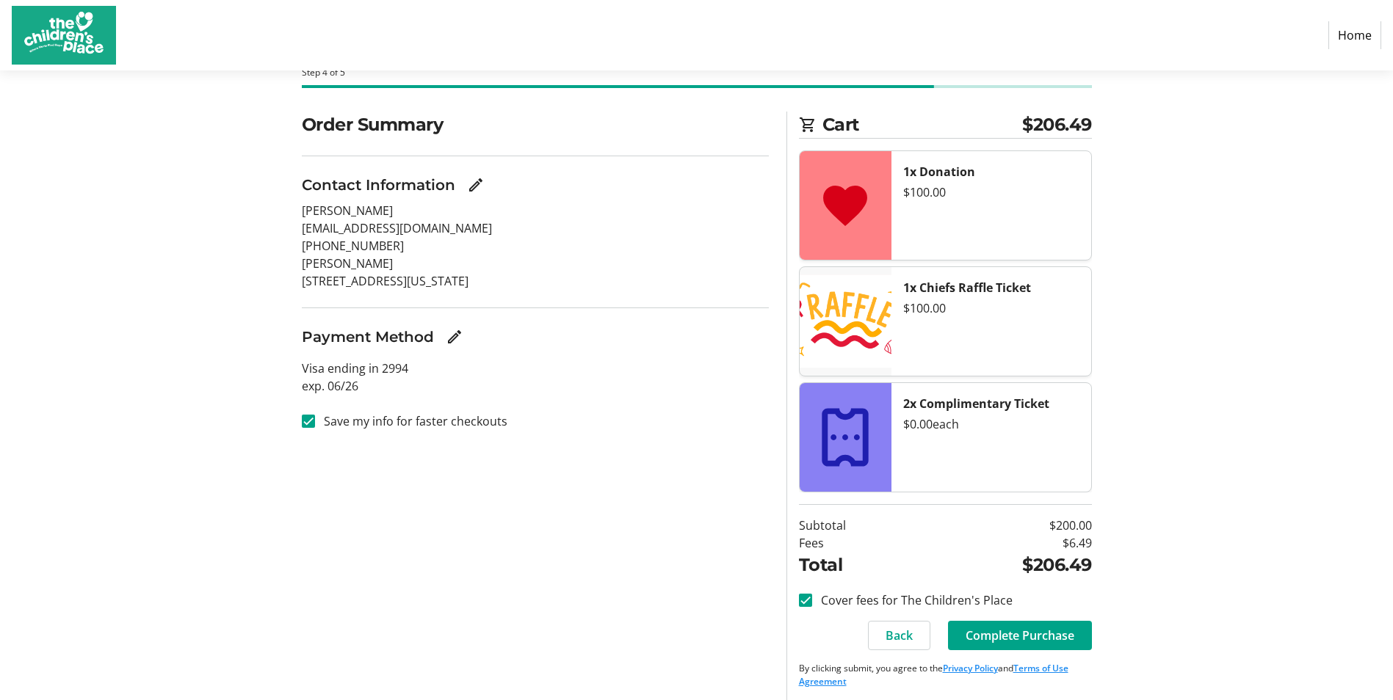
scroll to position [87, 0]
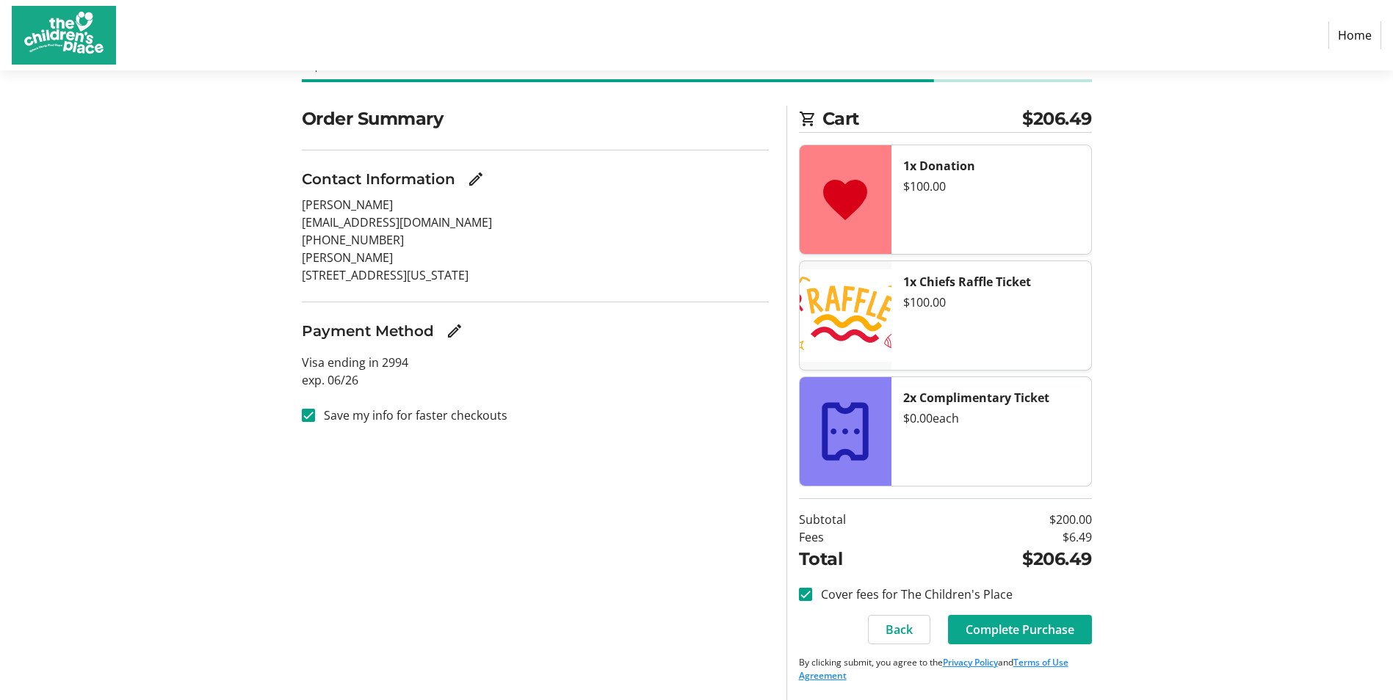
click at [1044, 634] on span "Complete Purchase" at bounding box center [1019, 630] width 109 height 18
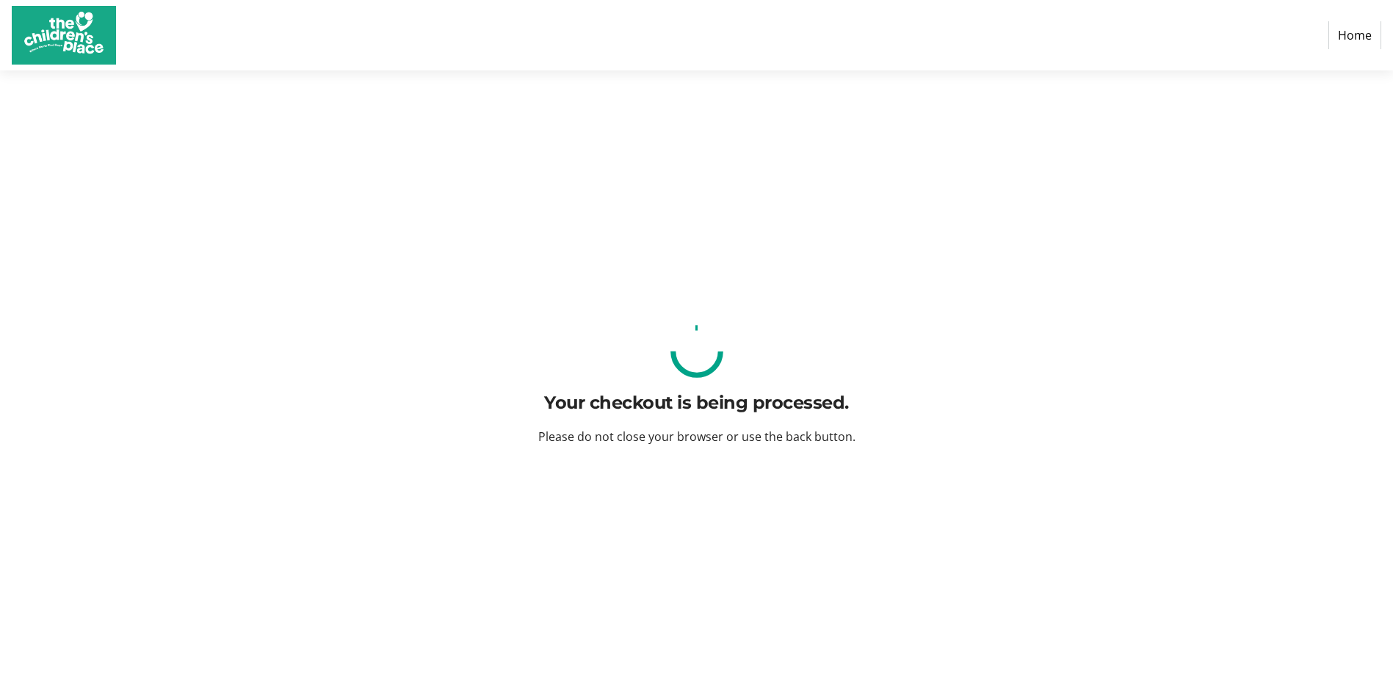
scroll to position [0, 0]
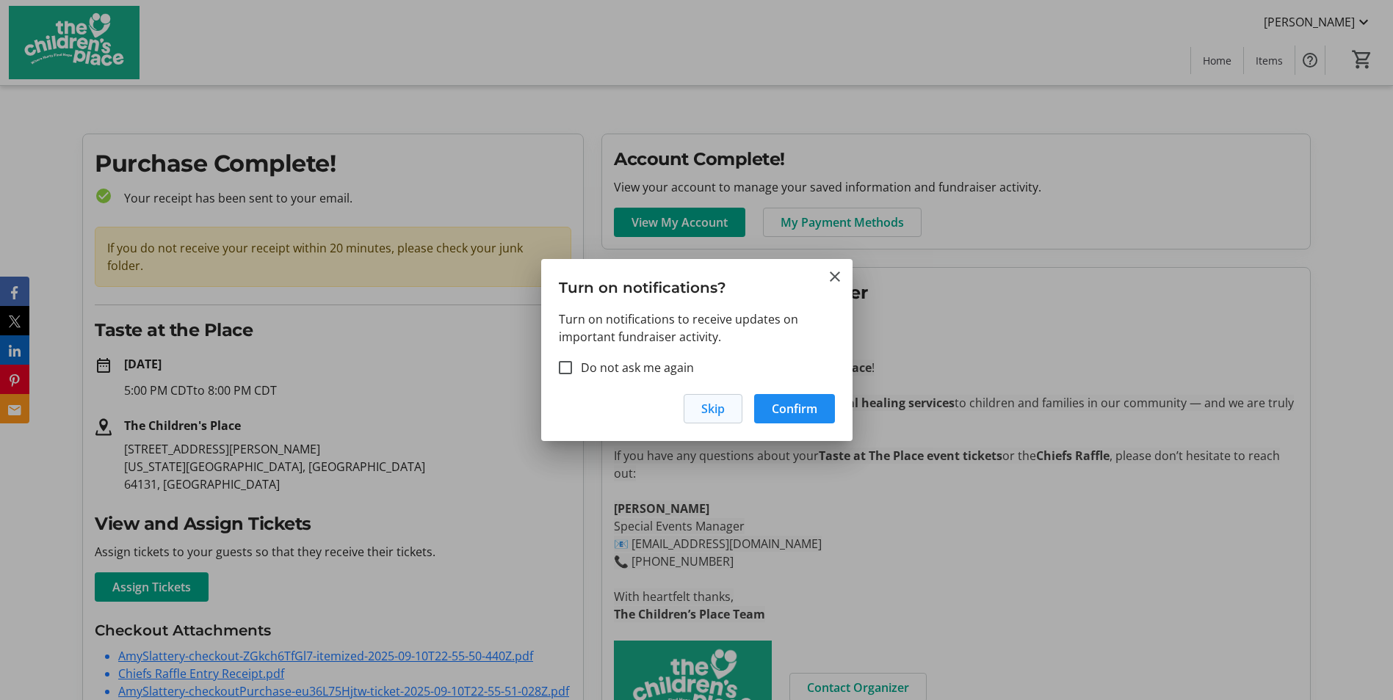
click at [703, 412] on span "Skip" at bounding box center [712, 409] width 23 height 18
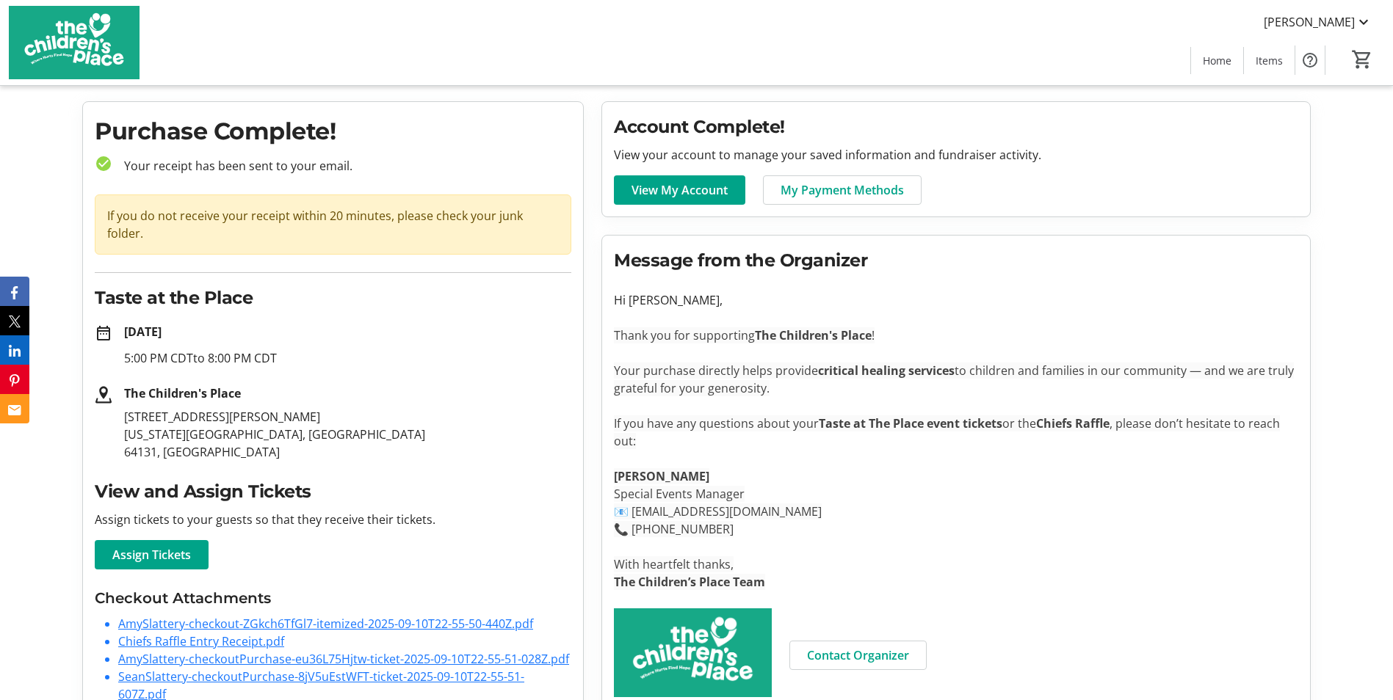
scroll to position [59, 0]
